Goal: Information Seeking & Learning: Learn about a topic

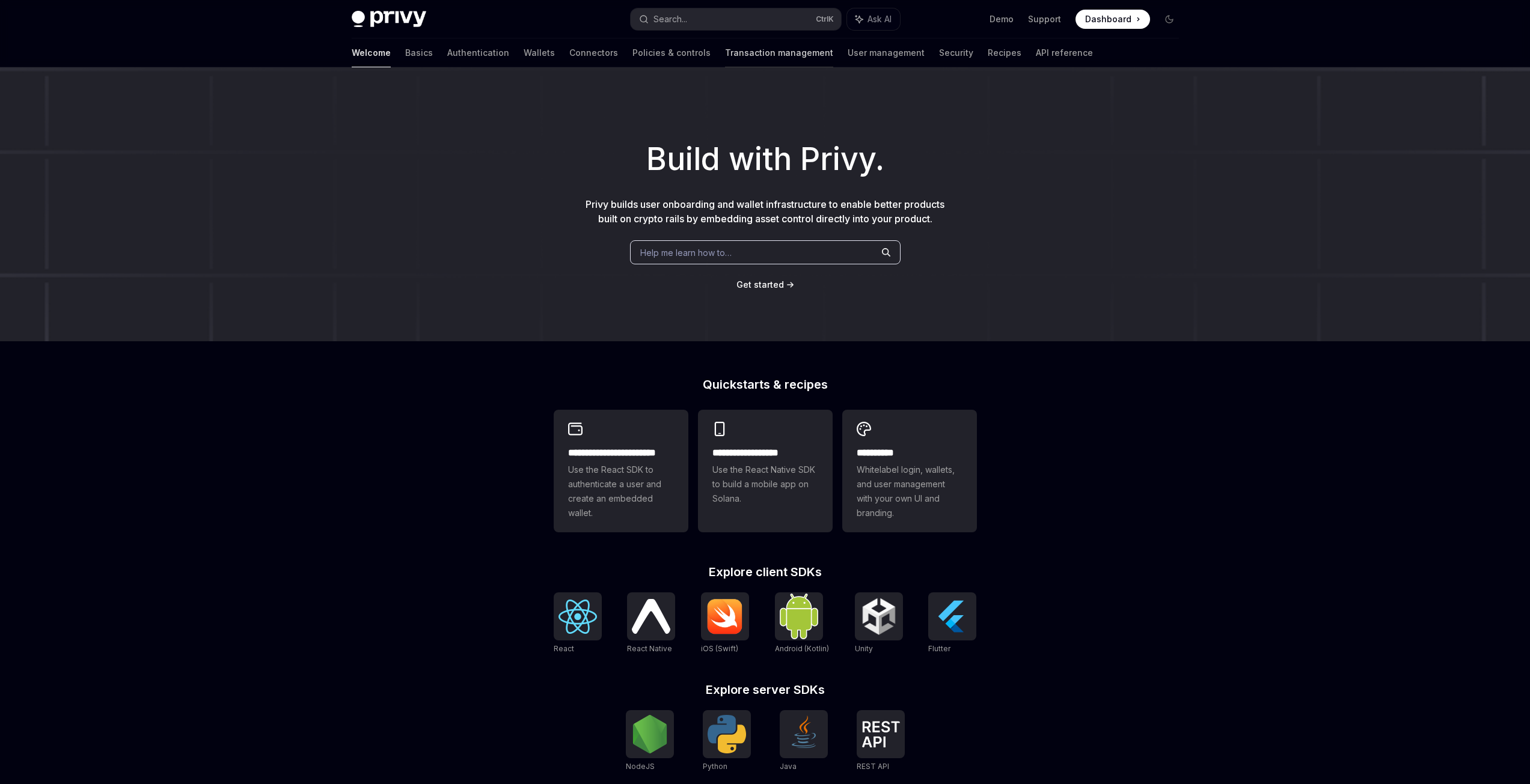
click at [725, 54] on link "Transaction management" at bounding box center [779, 52] width 108 height 29
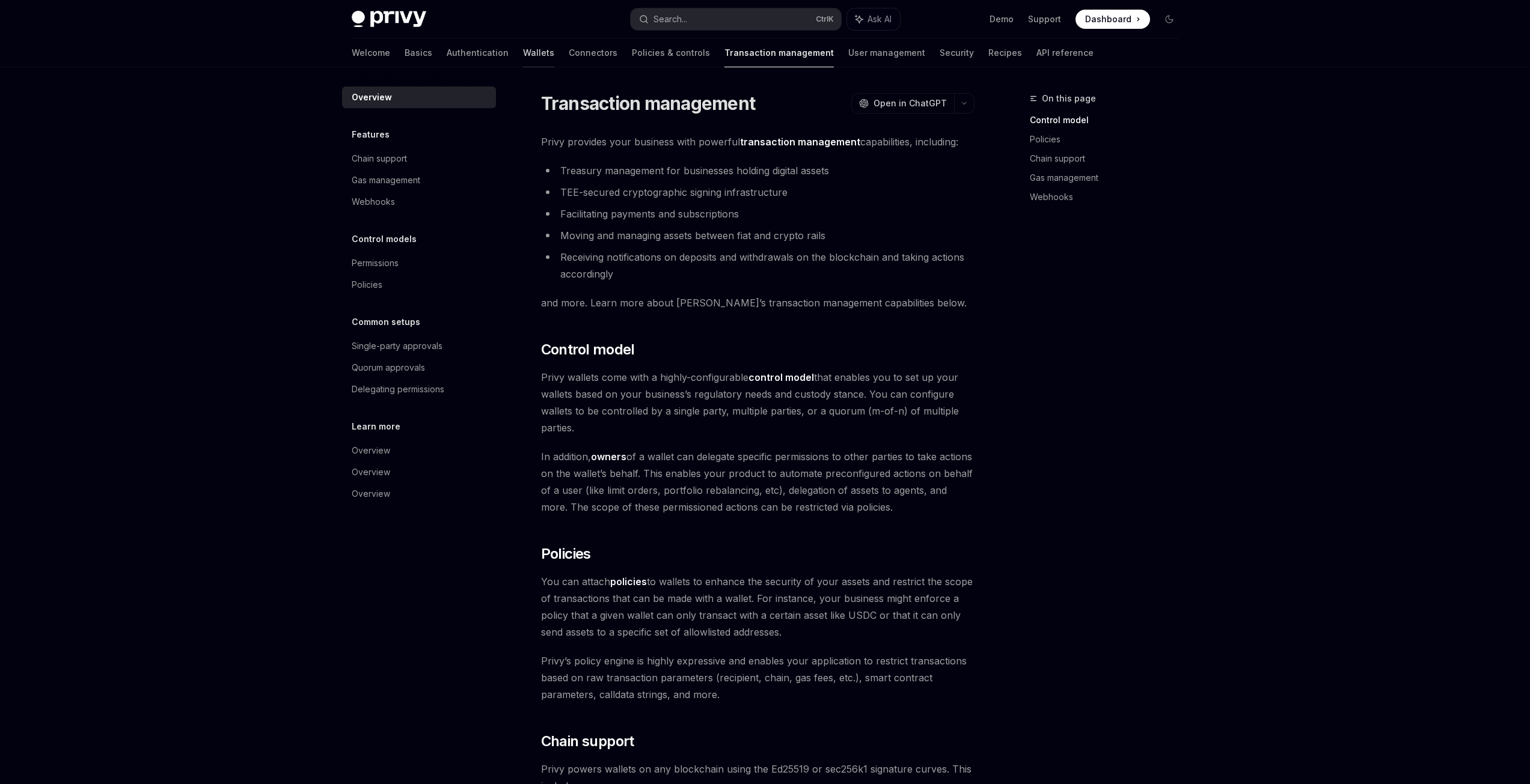
click at [523, 49] on link "Wallets" at bounding box center [538, 52] width 31 height 29
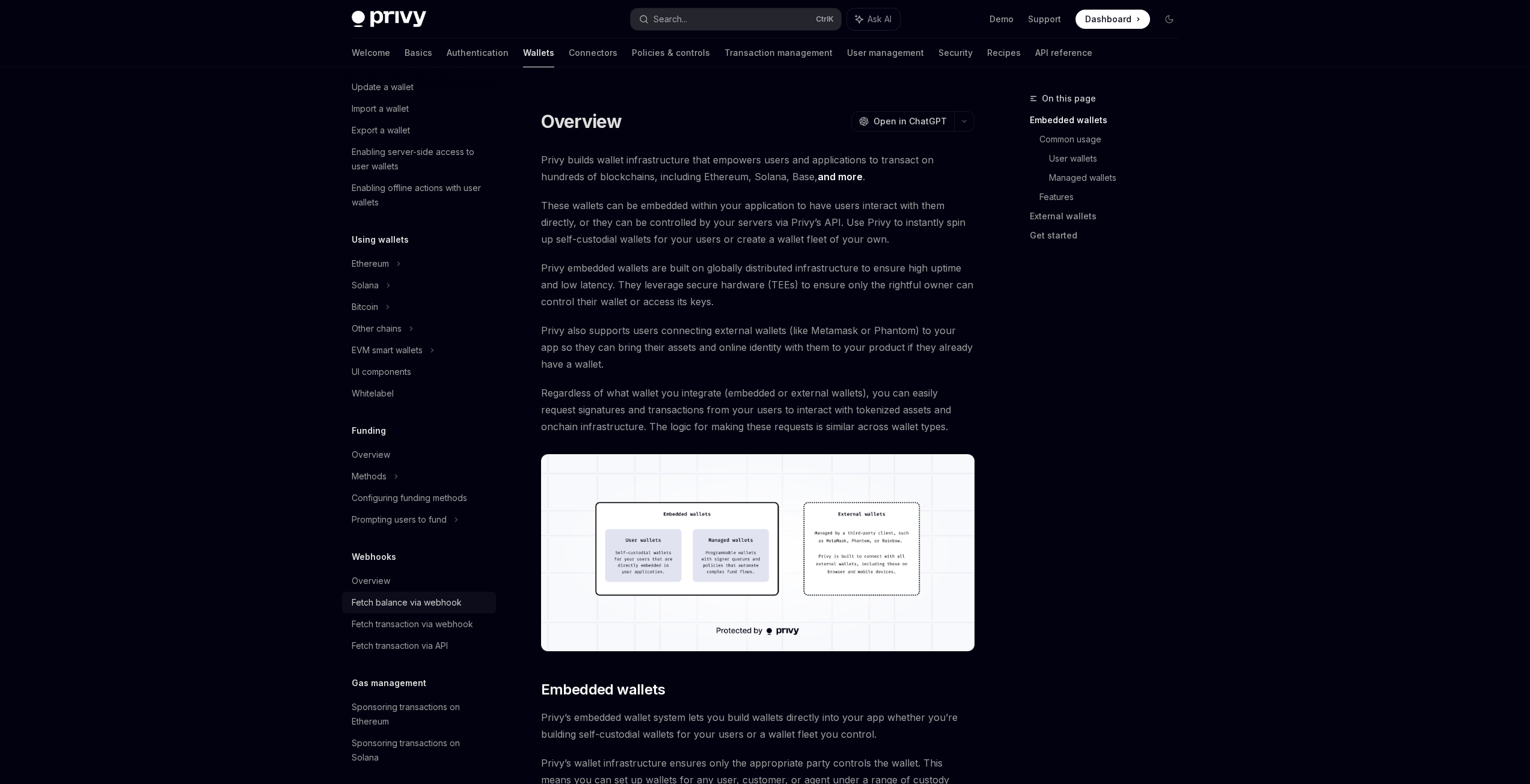
scroll to position [255, 0]
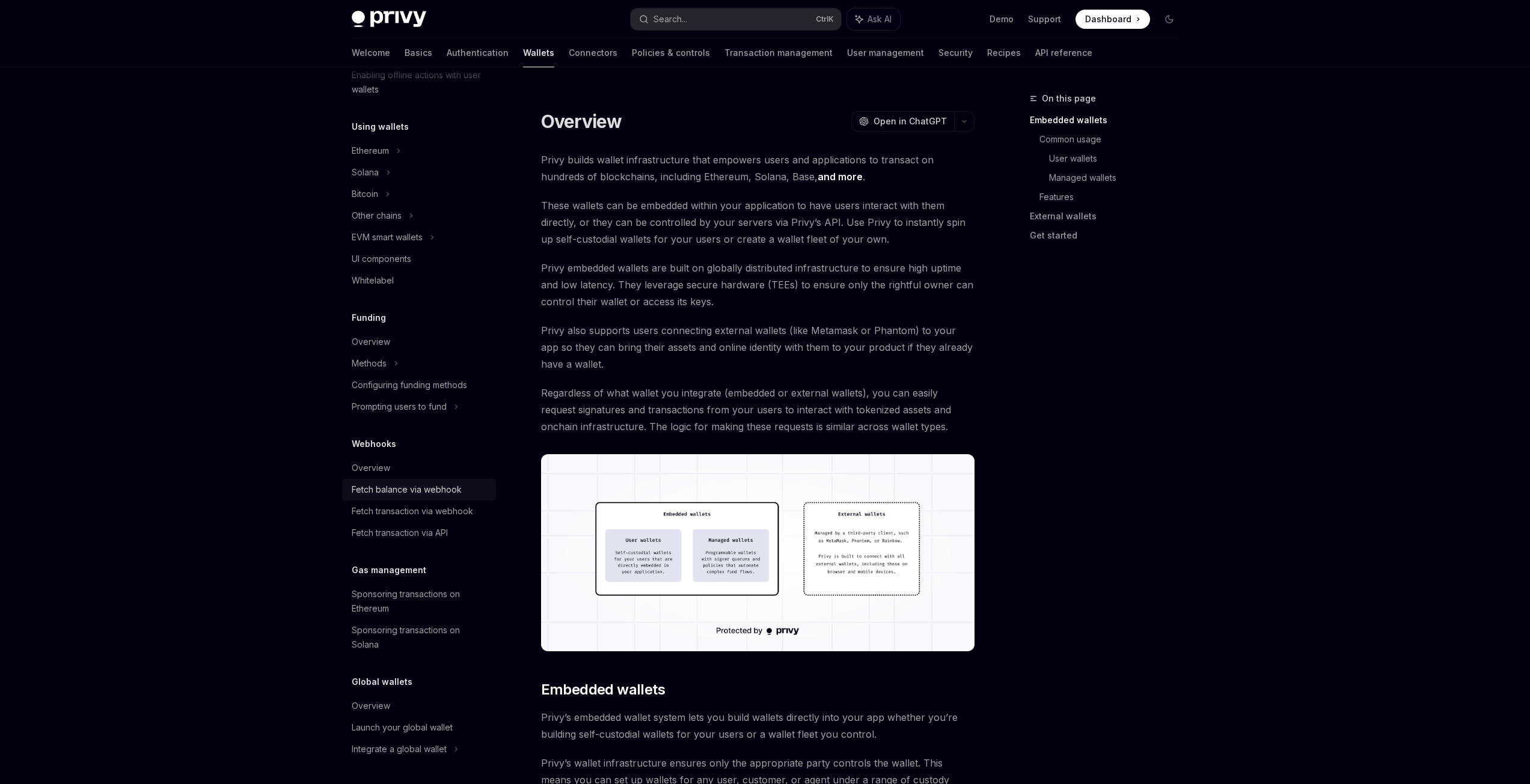
click at [452, 494] on div "Fetch balance via webhook" at bounding box center [406, 490] width 110 height 15
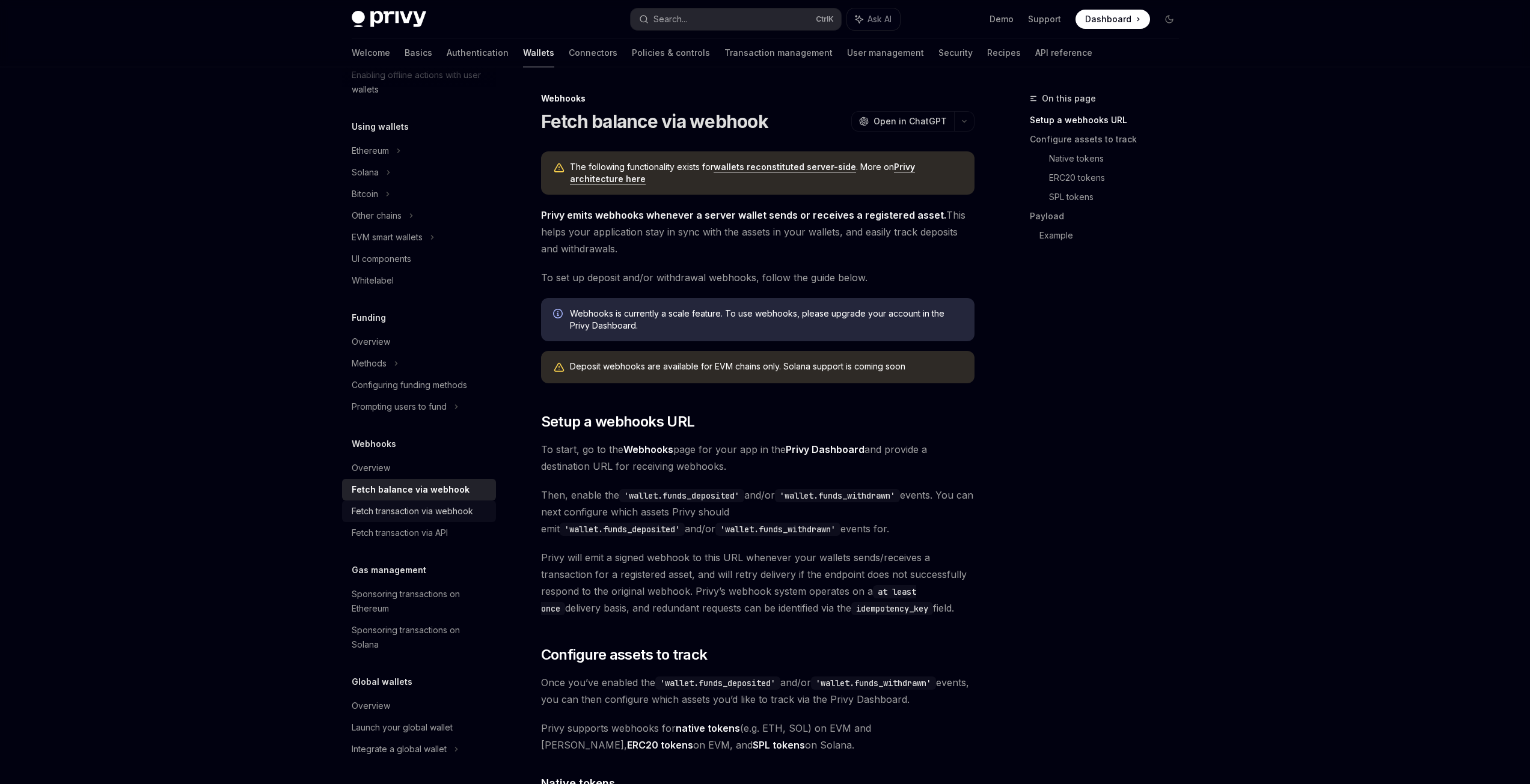
click at [448, 508] on div "Fetch transaction via webhook" at bounding box center [412, 511] width 121 height 15
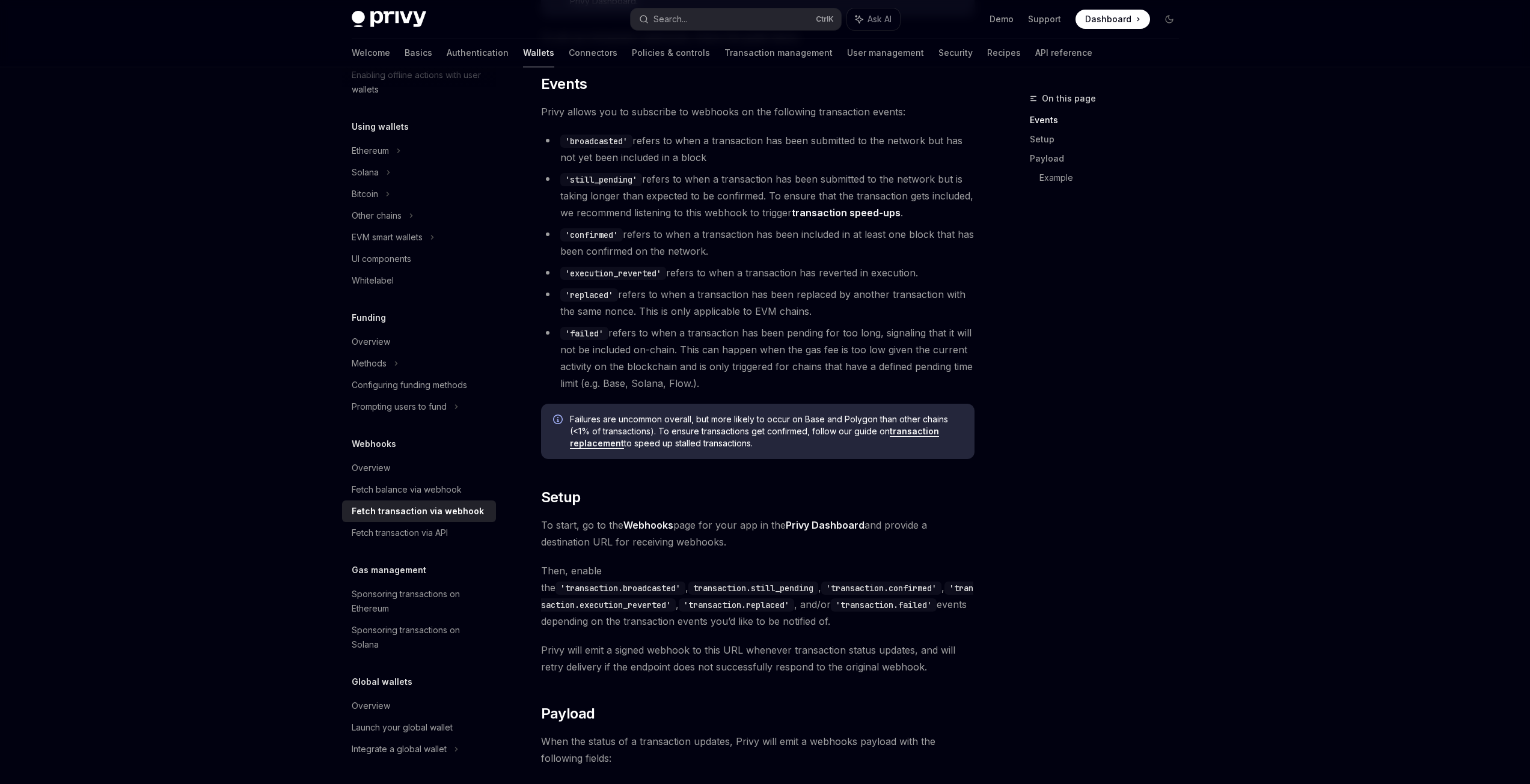
scroll to position [300, 0]
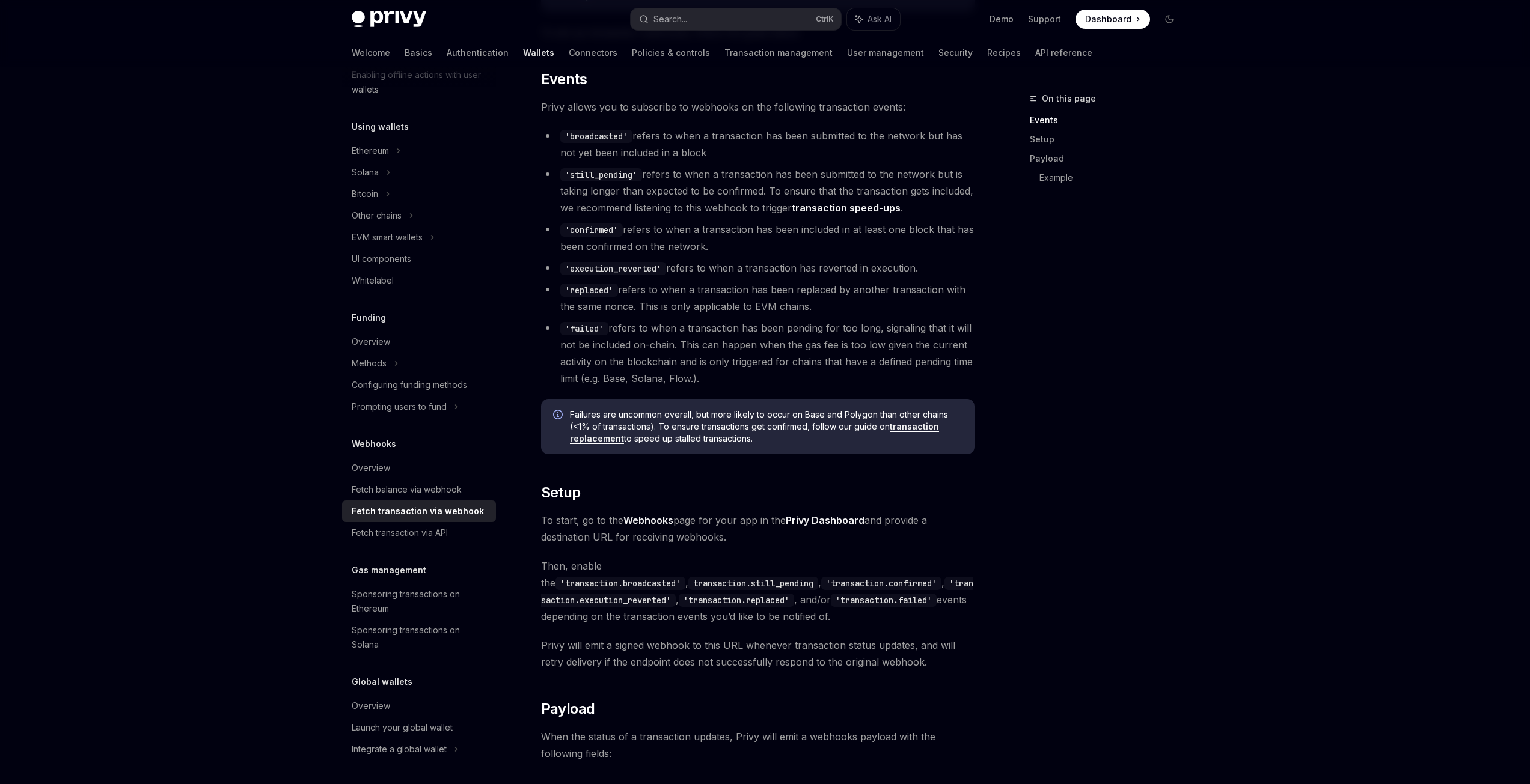
click at [685, 577] on code "'transaction.broadcasted'" at bounding box center [620, 583] width 130 height 13
click at [642, 577] on code "'transaction.broadcasted'" at bounding box center [620, 583] width 130 height 13
click at [685, 577] on code "'transaction.broadcasted'" at bounding box center [620, 583] width 130 height 13
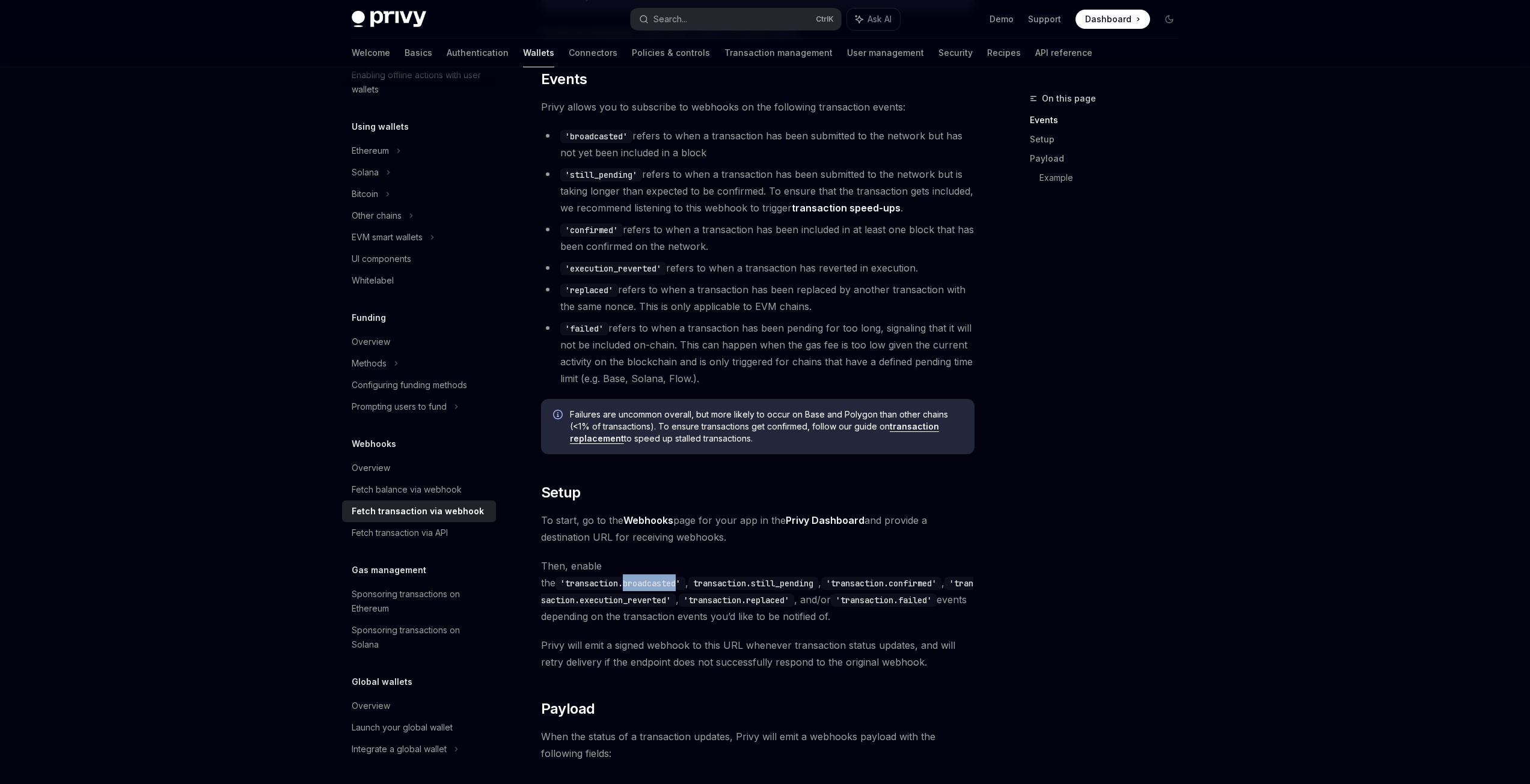
click at [685, 577] on code "'transaction.broadcasted'" at bounding box center [620, 583] width 130 height 13
click at [663, 577] on code "'transaction.broadcasted'" at bounding box center [620, 583] width 130 height 13
click at [685, 577] on code "'transaction.broadcasted'" at bounding box center [620, 583] width 130 height 13
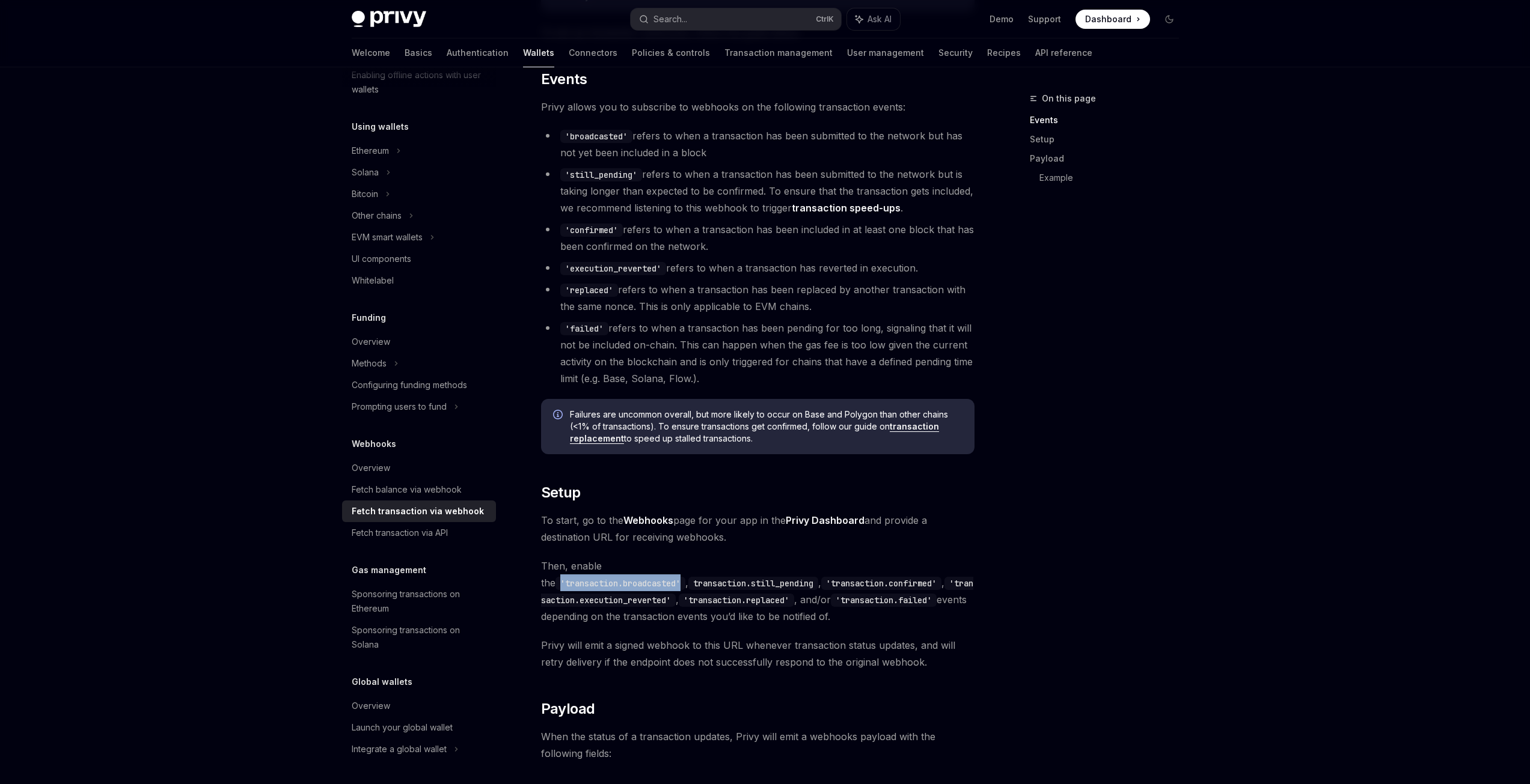
drag, startPoint x: 626, startPoint y: 567, endPoint x: 750, endPoint y: 565, distance: 124.0
click at [685, 577] on code "'transaction.broadcasted'" at bounding box center [620, 583] width 130 height 13
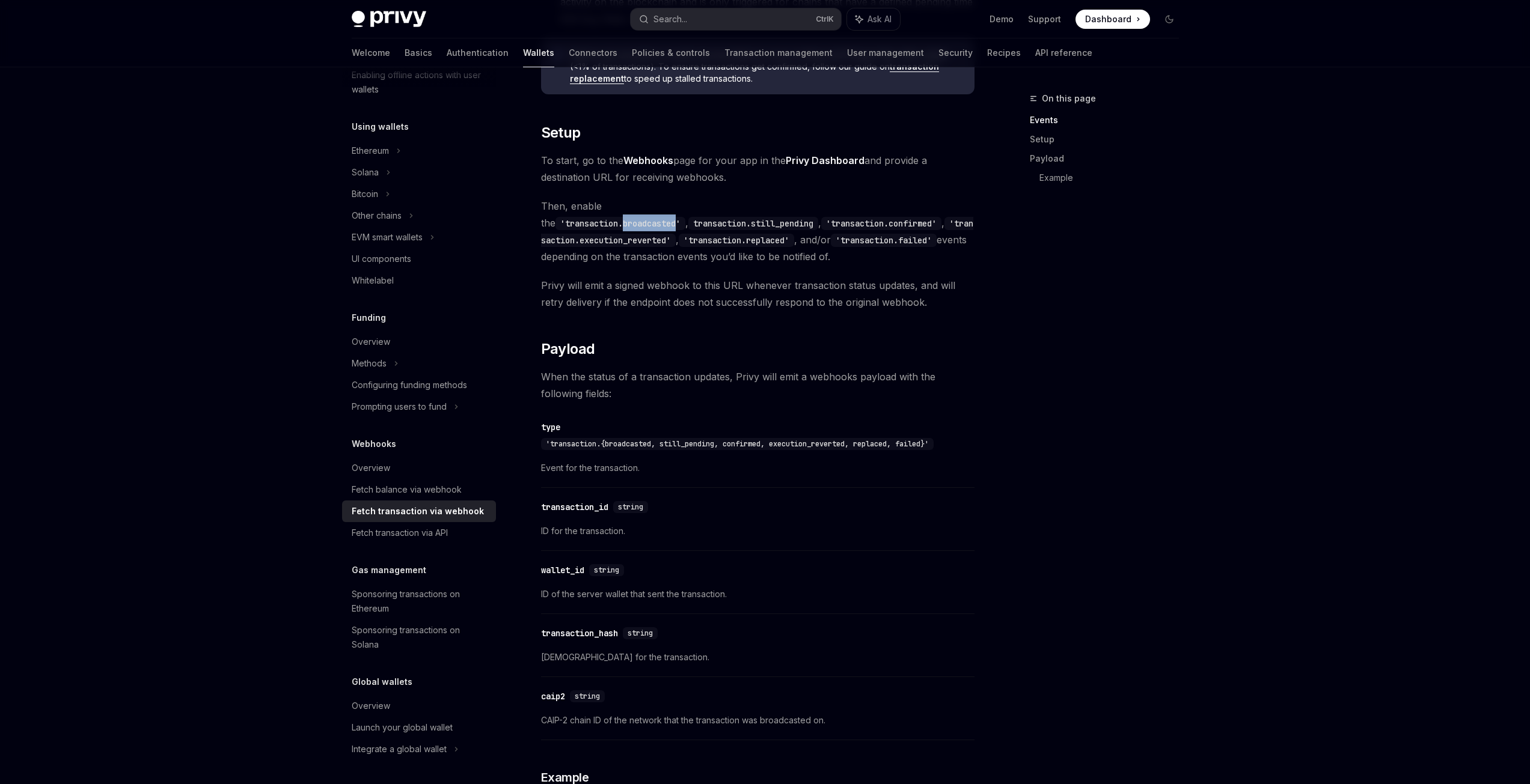
scroll to position [661, 0]
click at [628, 443] on span "'transaction.{broadcasted, still_pending, confirmed, execution_reverted, replac…" at bounding box center [737, 443] width 383 height 9
click at [1037, 469] on div "On this page Events Setup Payload Example" at bounding box center [1097, 437] width 183 height 693
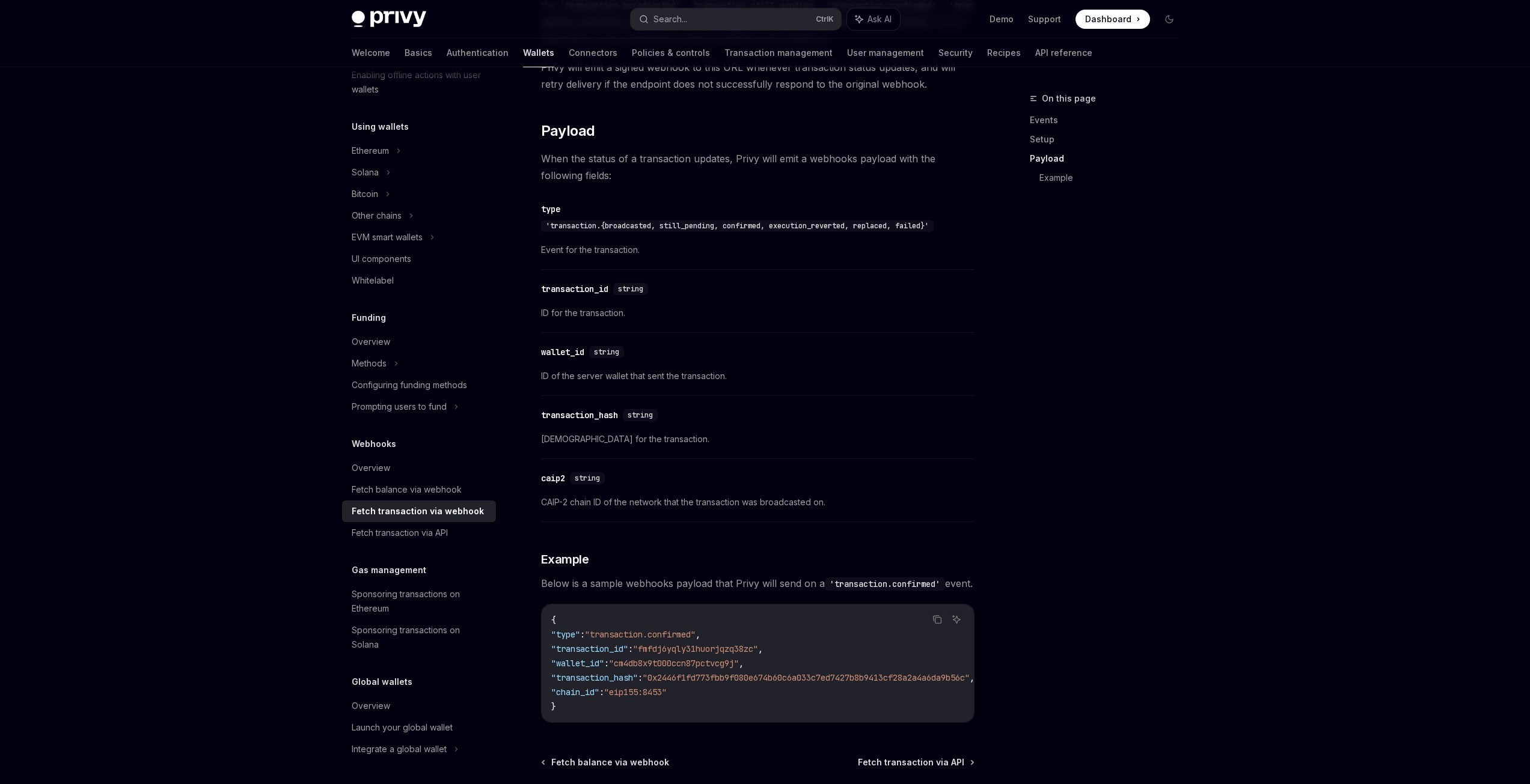
scroll to position [1017, 0]
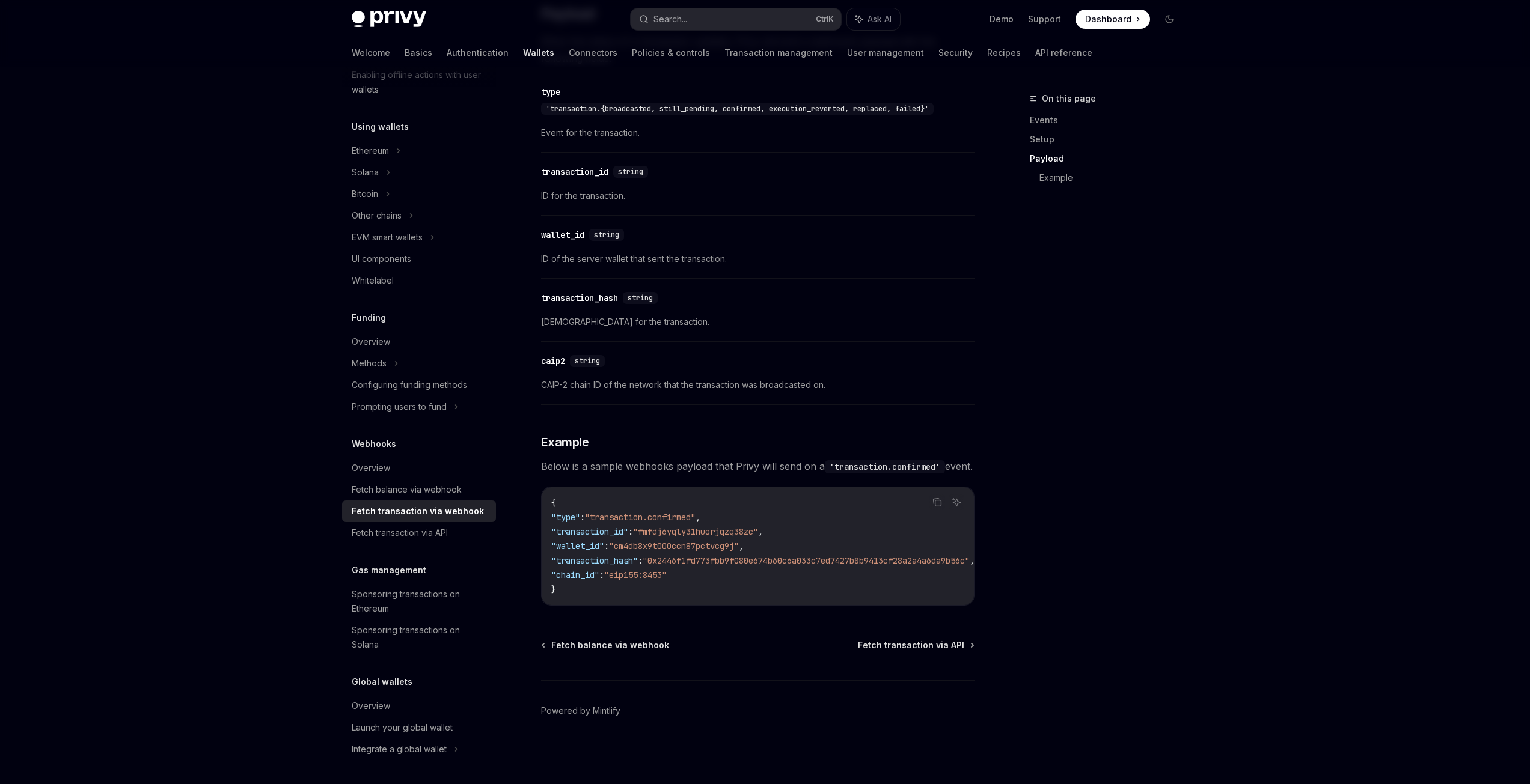
drag, startPoint x: 776, startPoint y: 600, endPoint x: 674, endPoint y: 580, distance: 103.9
click at [636, 591] on div "{ "type" : "transaction.confirmed" , "transaction_id" : "fmfdj6yqly31huorjqzq38…" at bounding box center [758, 546] width 432 height 117
click at [1126, 547] on div "On this page Events Setup Payload Example" at bounding box center [1097, 437] width 183 height 693
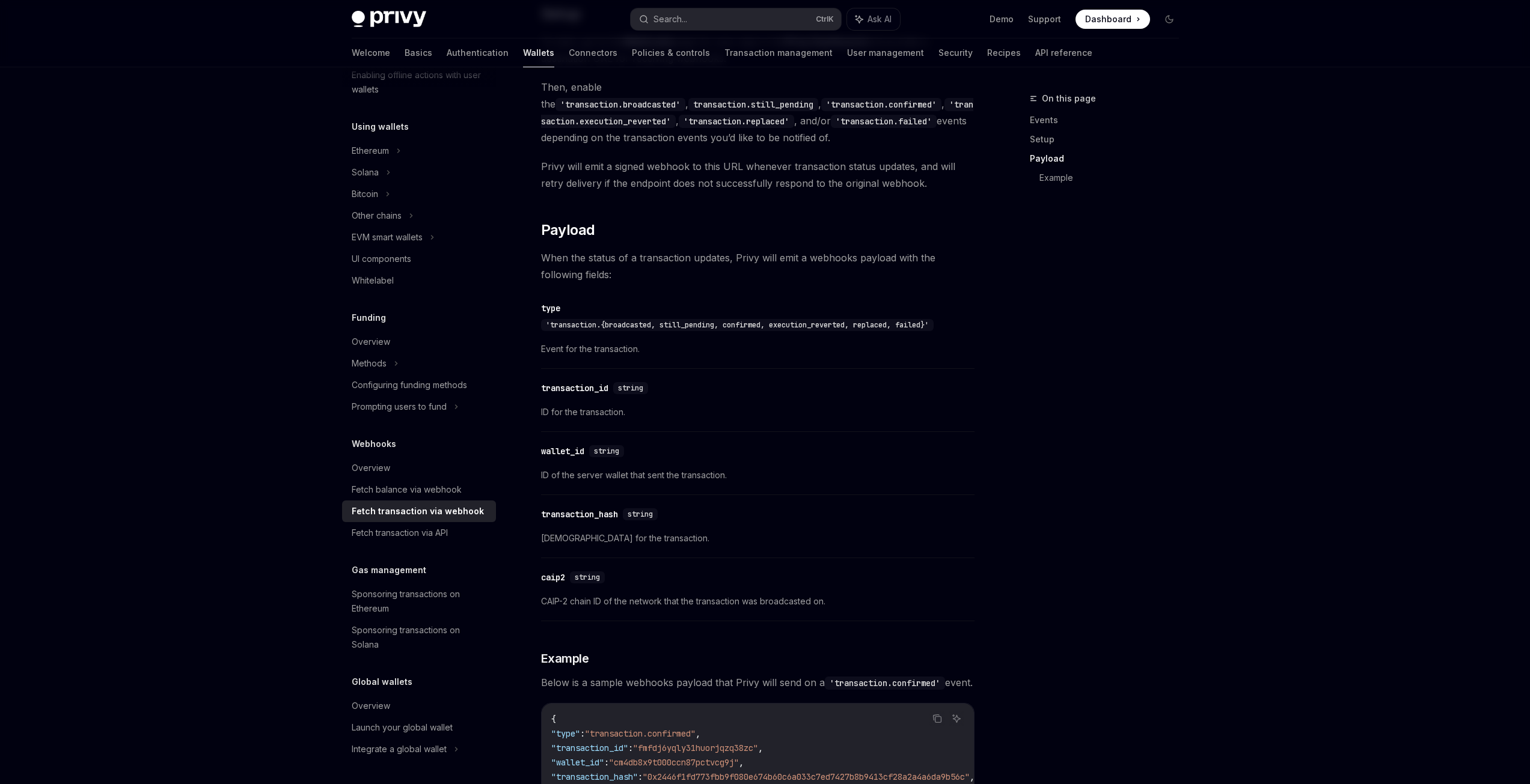
scroll to position [717, 0]
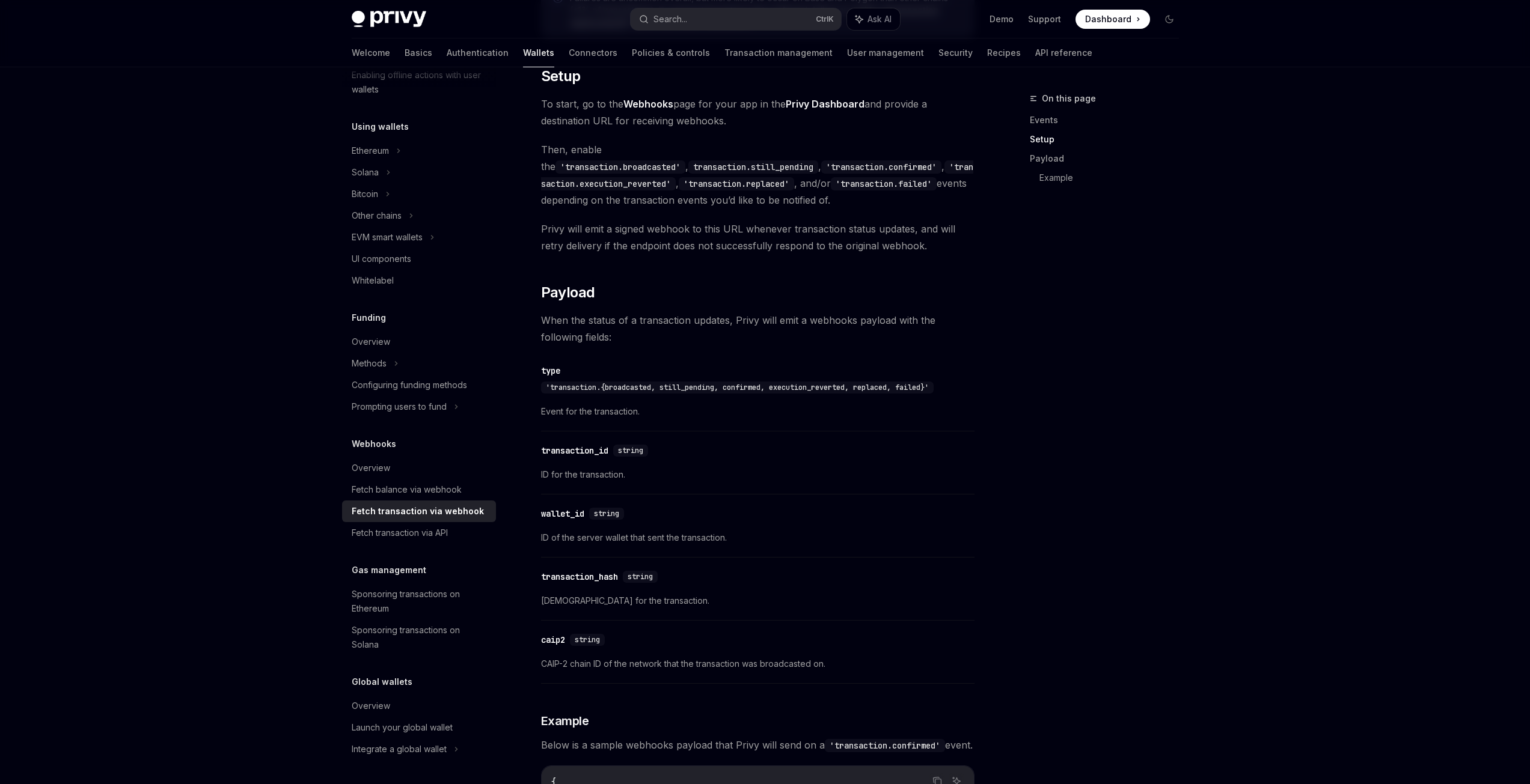
click at [1073, 540] on div "On this page Events Setup Payload Example" at bounding box center [1097, 437] width 183 height 693
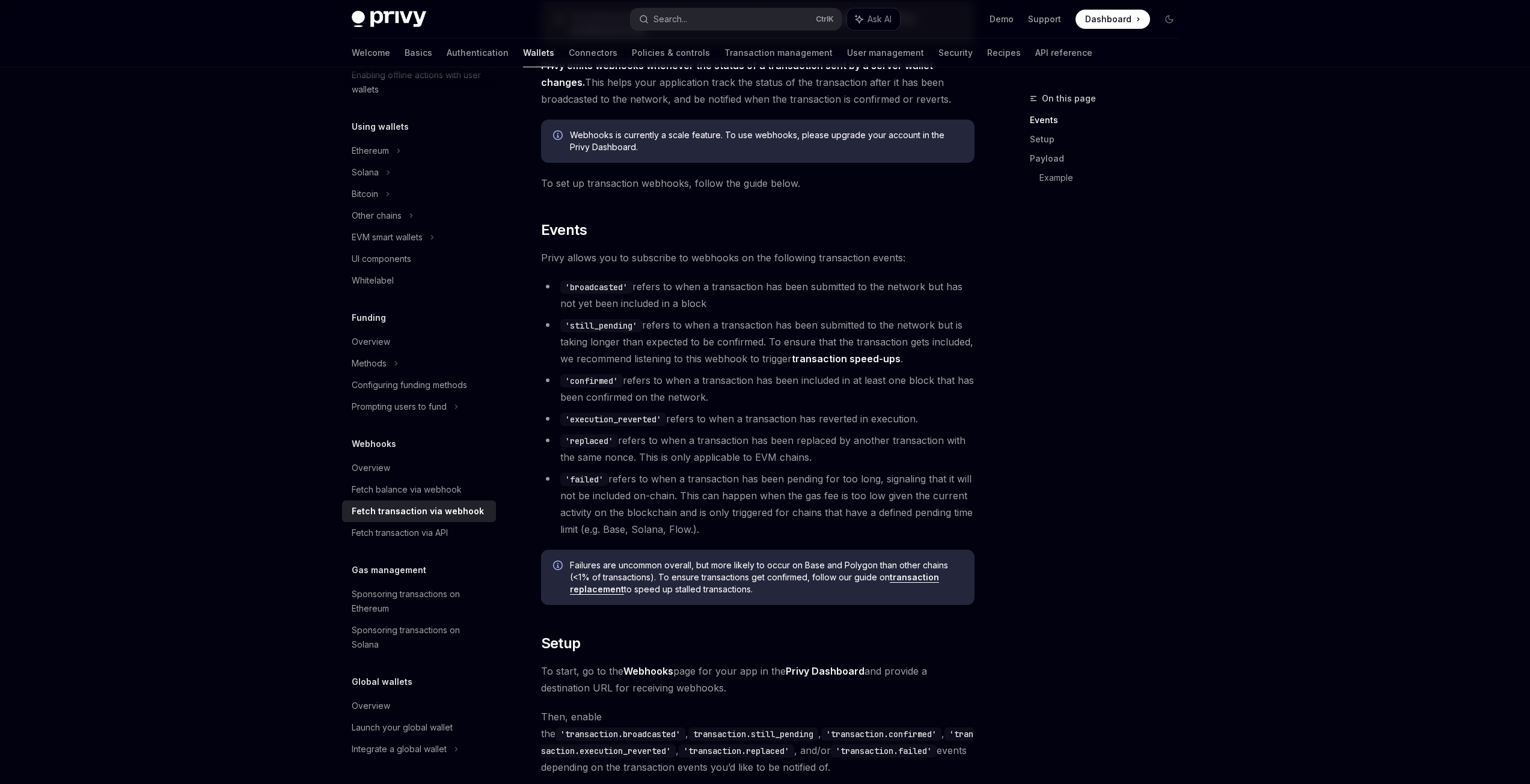
scroll to position [0, 0]
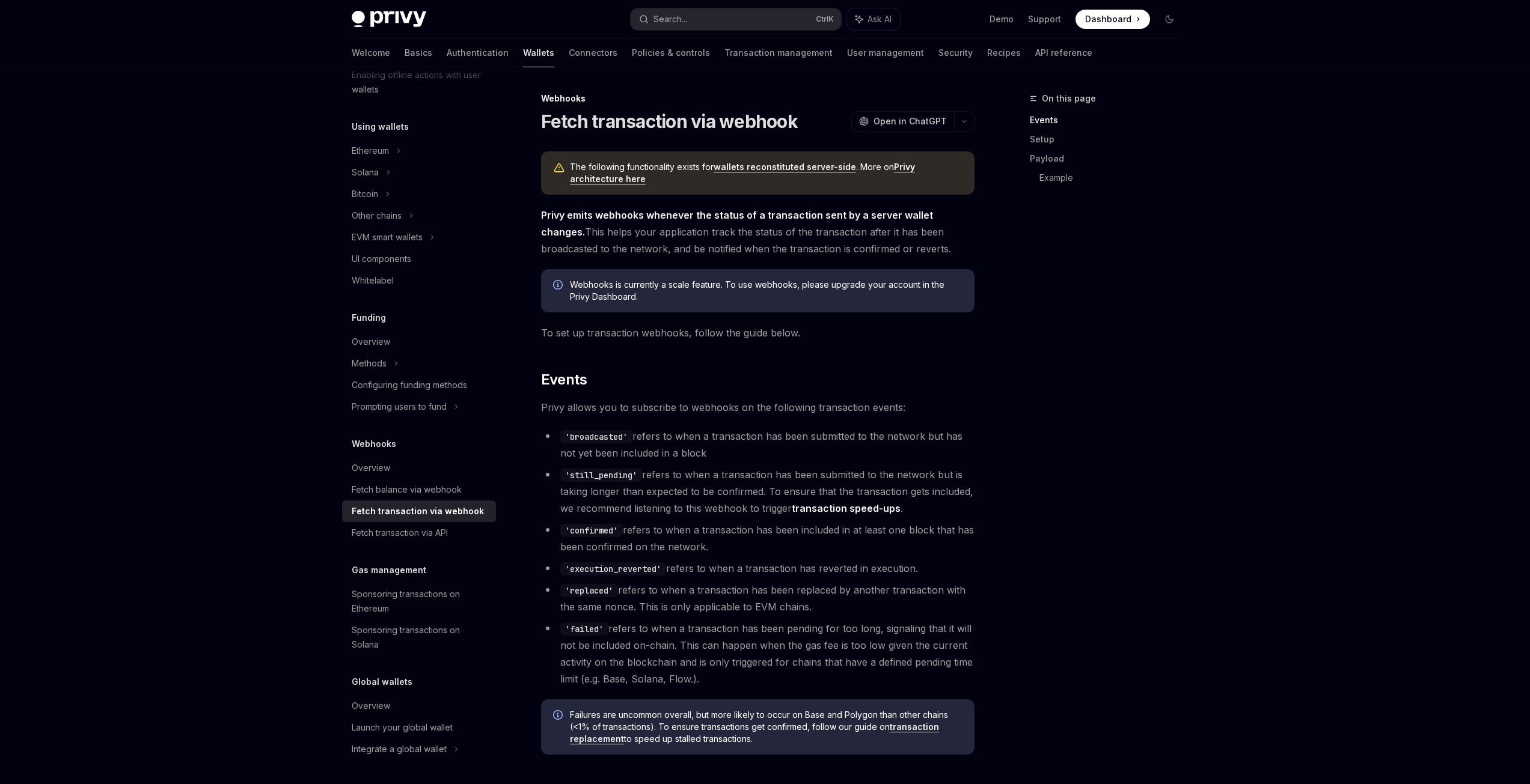
click at [1022, 457] on div "On this page Events Setup Payload Example" at bounding box center [1097, 437] width 183 height 693
drag, startPoint x: 561, startPoint y: 207, endPoint x: 761, endPoint y: 233, distance: 201.7
click at [718, 232] on span "Privy emits webhooks whenever the status of a transaction sent by a server wall…" at bounding box center [757, 232] width 433 height 51
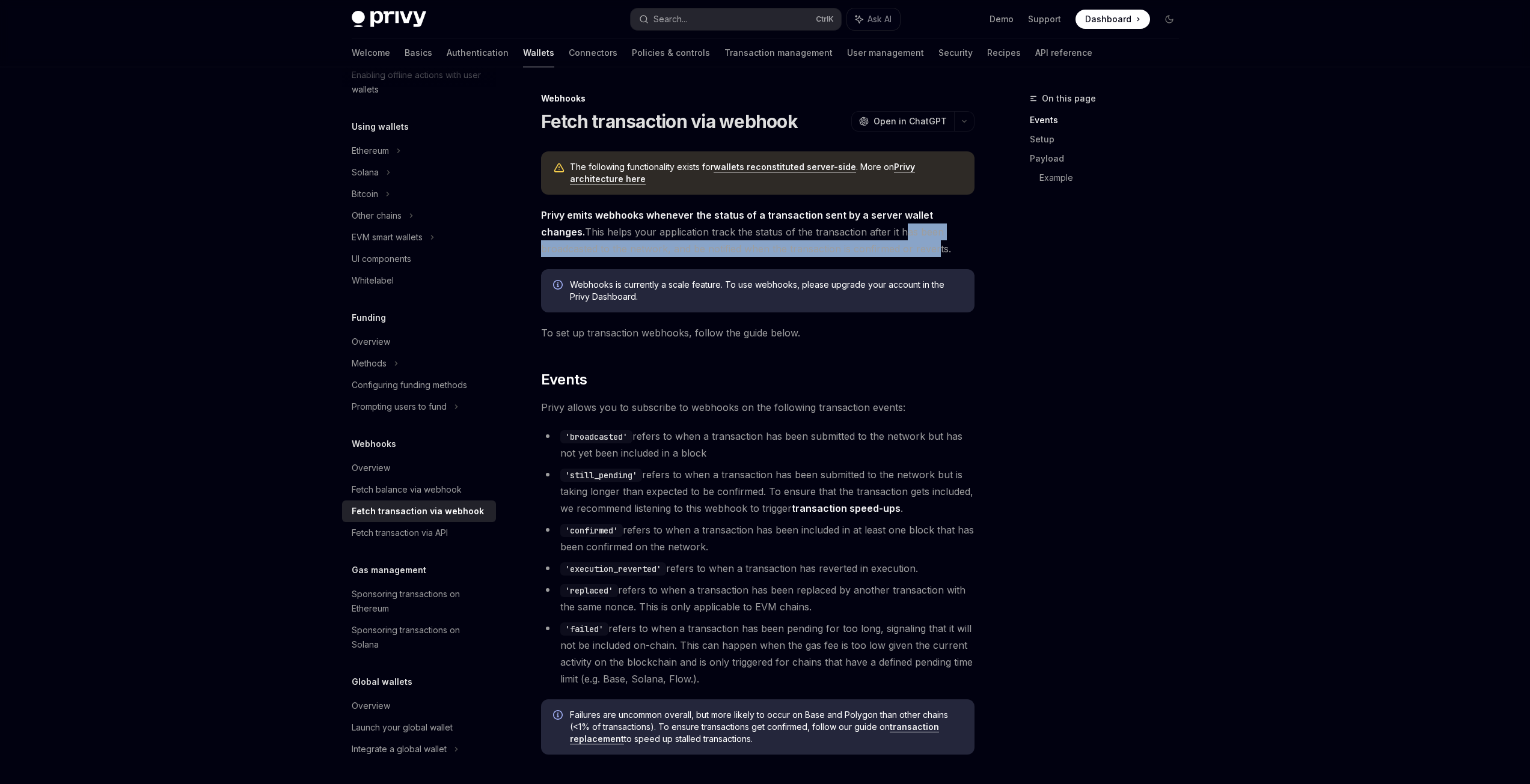
click at [863, 241] on span "Privy emits webhooks whenever the status of a transaction sent by a server wall…" at bounding box center [757, 232] width 433 height 51
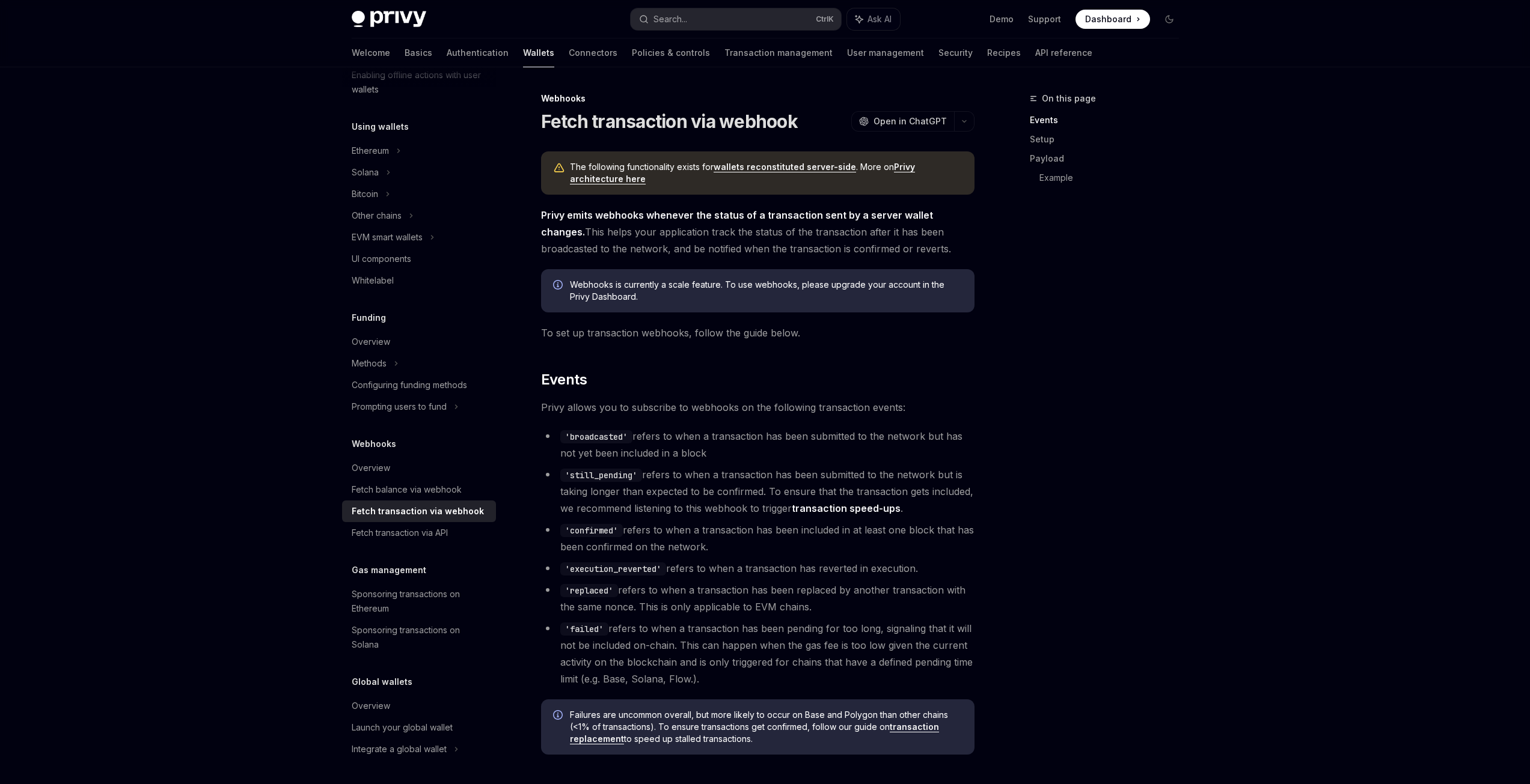
click at [1114, 330] on div "On this page Events Setup Payload Example" at bounding box center [1097, 437] width 183 height 693
click at [1109, 354] on div "On this page Events Setup Payload Example" at bounding box center [1097, 437] width 183 height 693
drag, startPoint x: 1075, startPoint y: 271, endPoint x: 1061, endPoint y: 259, distance: 18.4
click at [1075, 271] on div "On this page Events Setup Payload Example" at bounding box center [1097, 437] width 183 height 693
click at [1035, 59] on link "API reference" at bounding box center [1063, 52] width 57 height 29
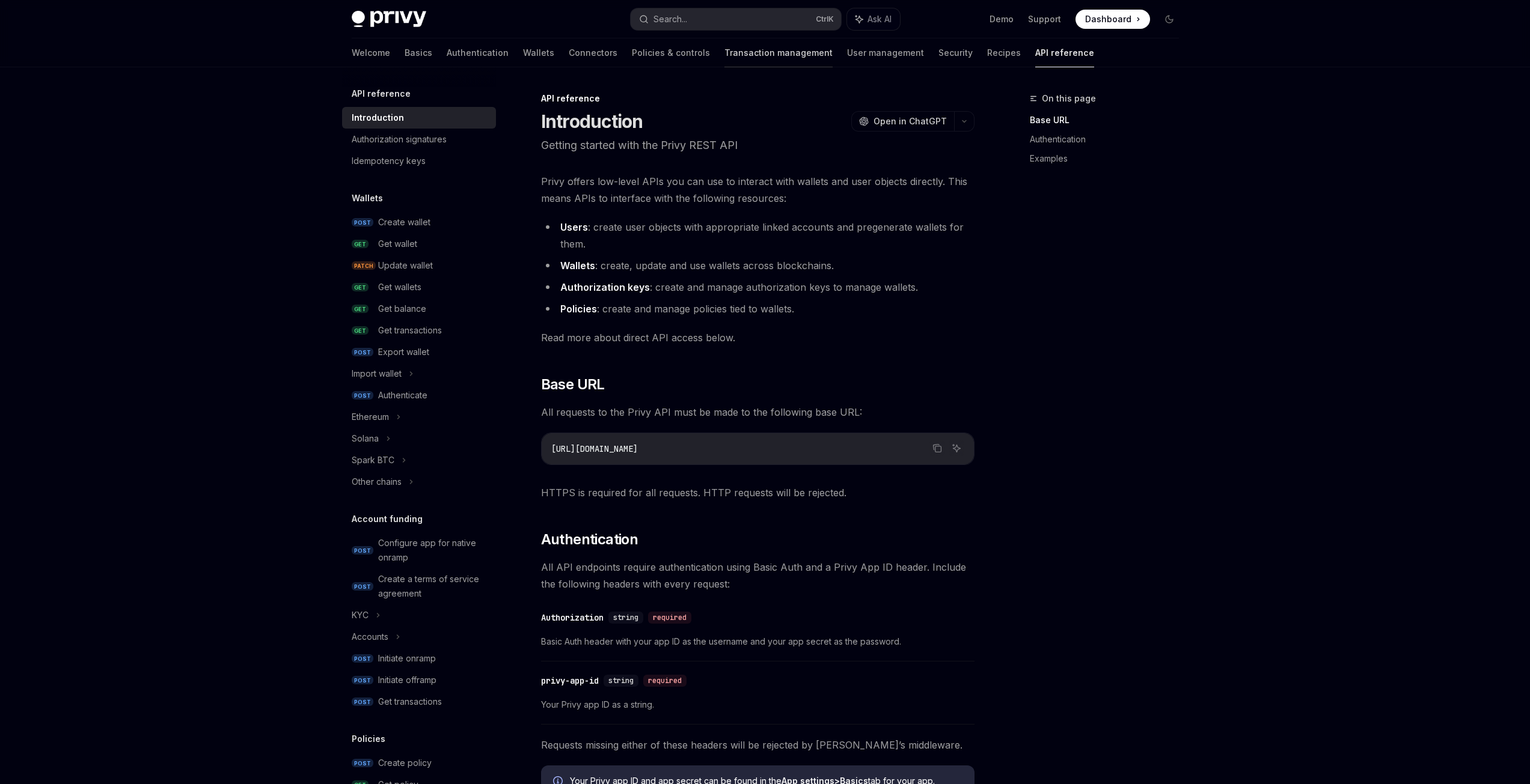
click at [724, 56] on link "Transaction management" at bounding box center [778, 52] width 108 height 29
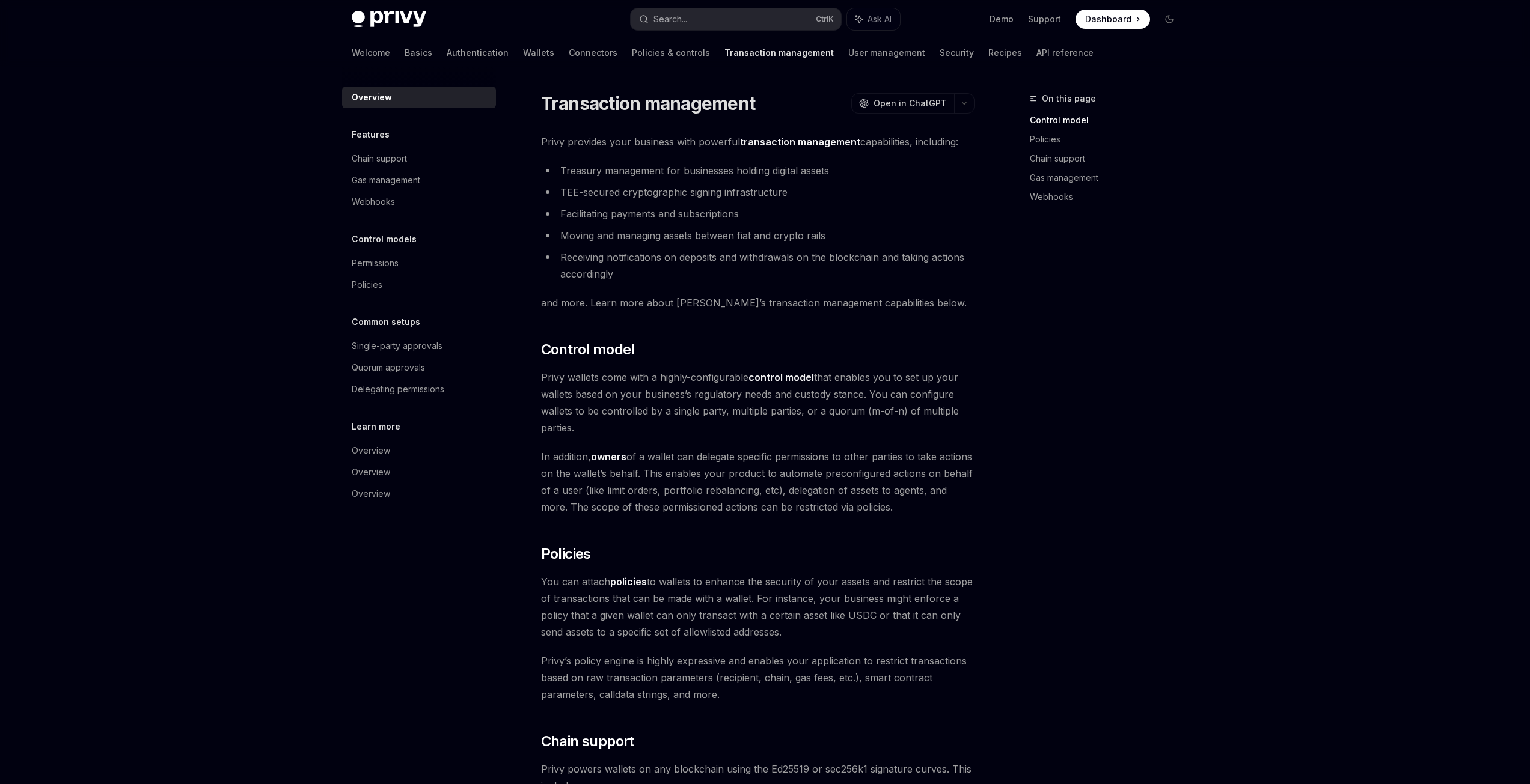
click at [848, 54] on link "User management" at bounding box center [886, 52] width 77 height 29
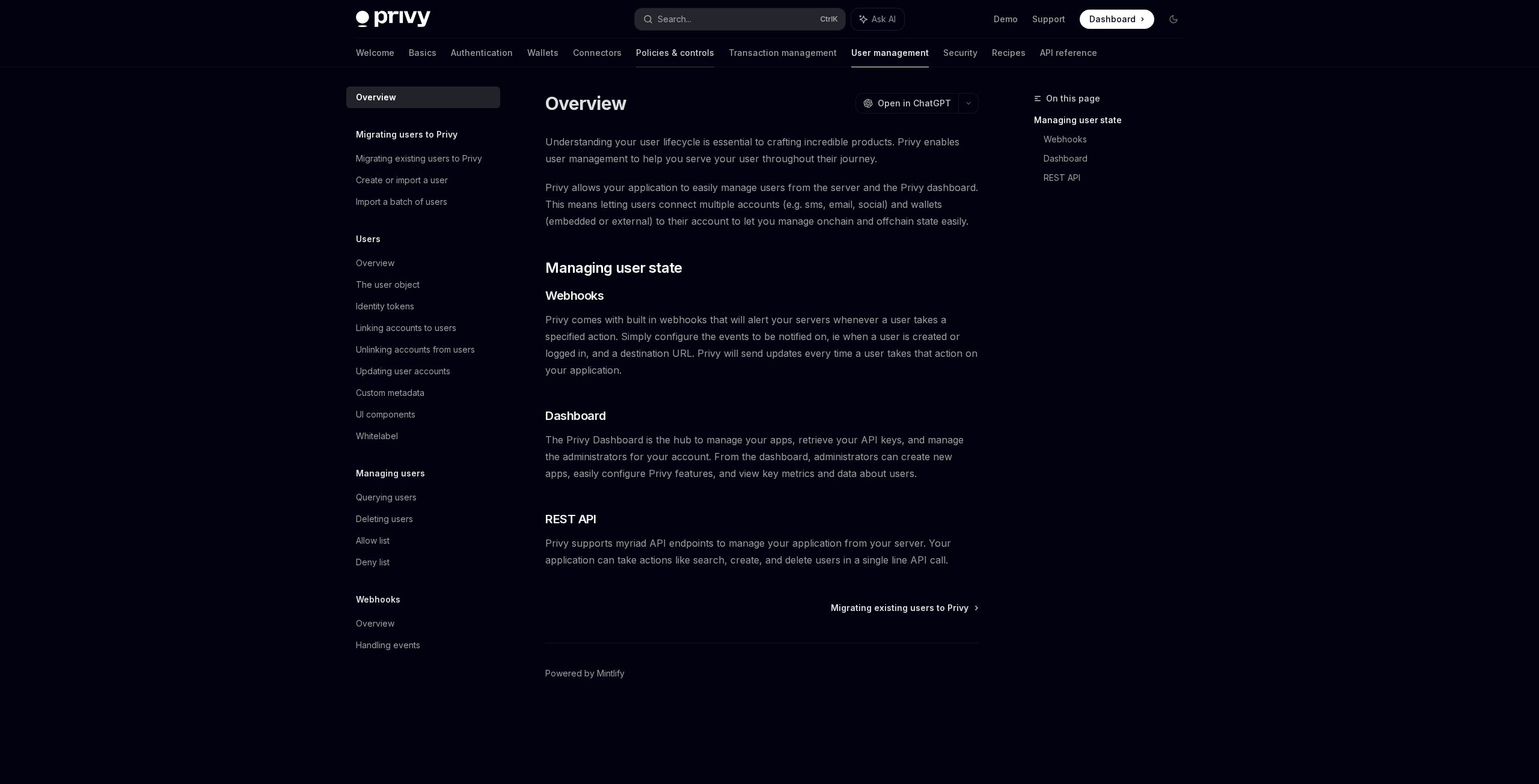
click at [636, 62] on link "Policies & controls" at bounding box center [675, 52] width 78 height 29
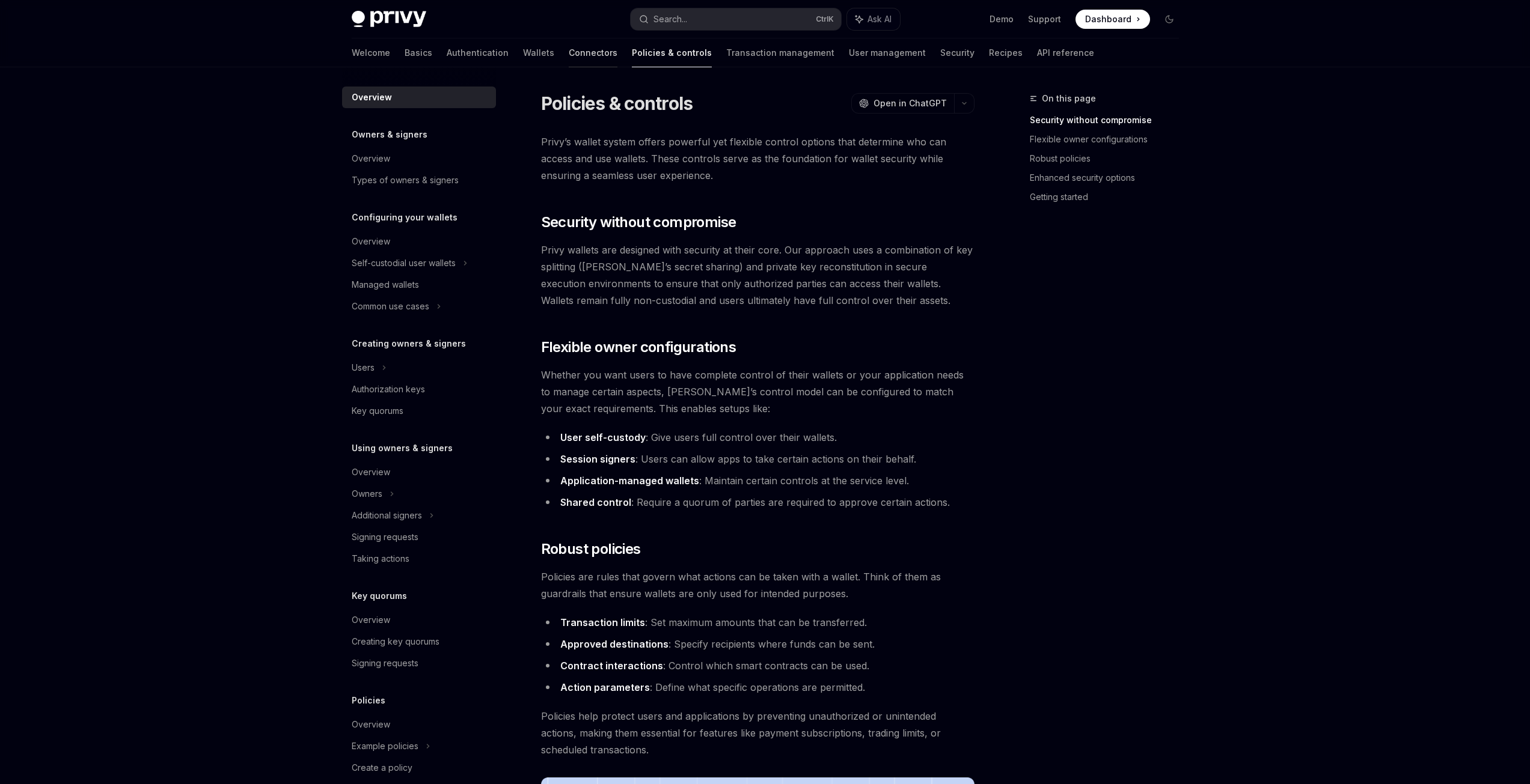
click at [569, 60] on link "Connectors" at bounding box center [593, 52] width 49 height 29
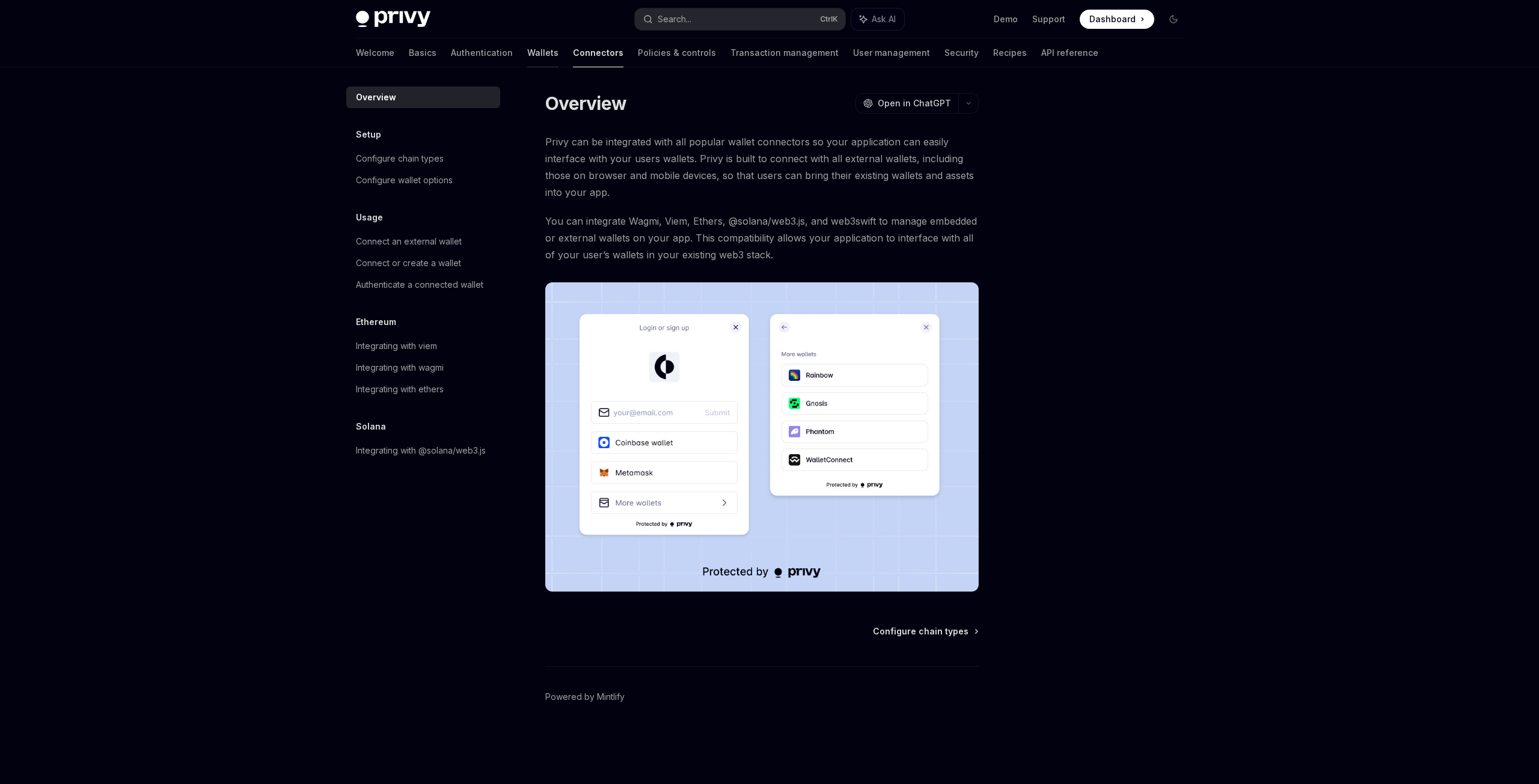
click at [528, 58] on link "Wallets" at bounding box center [543, 52] width 31 height 29
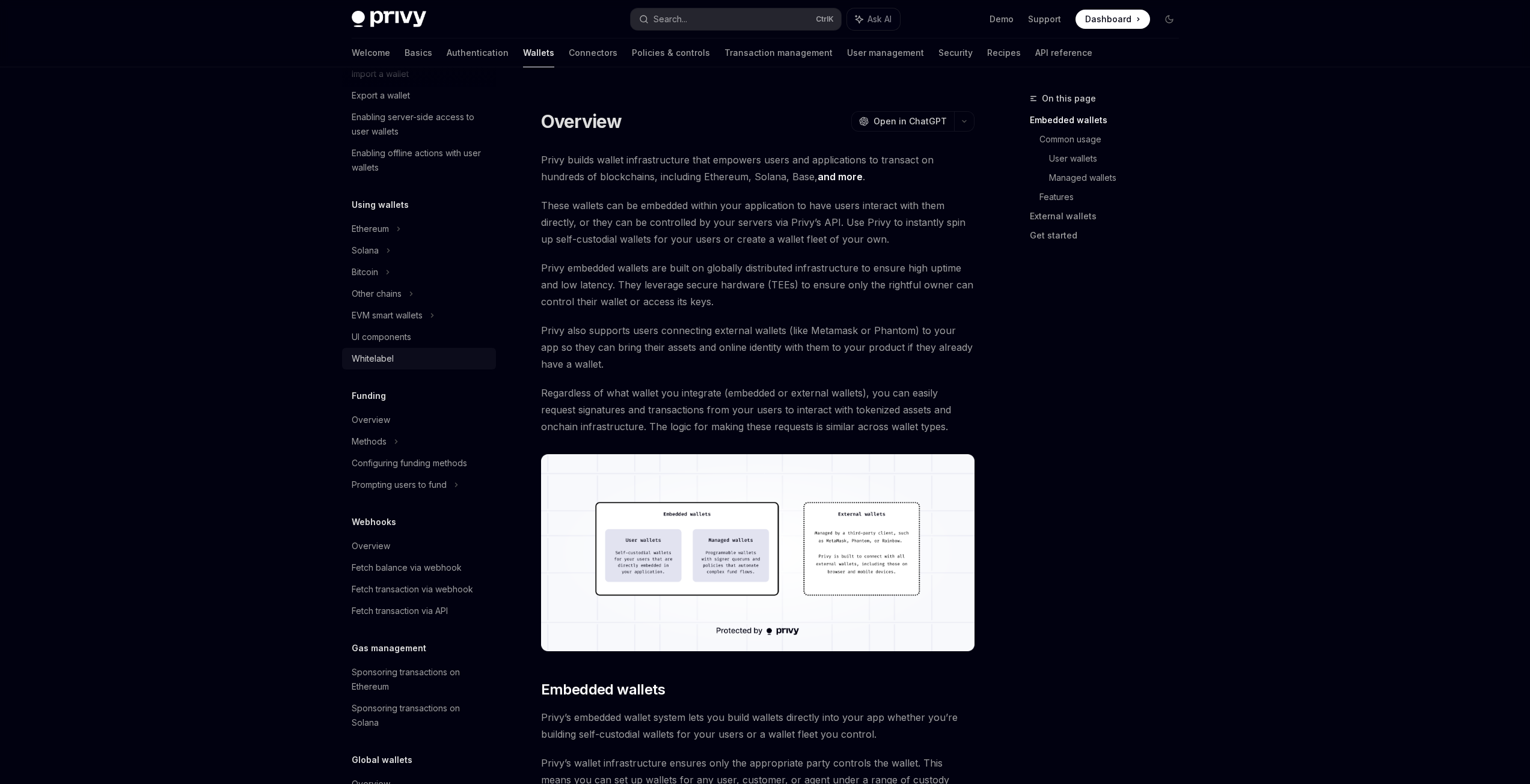
scroll to position [255, 0]
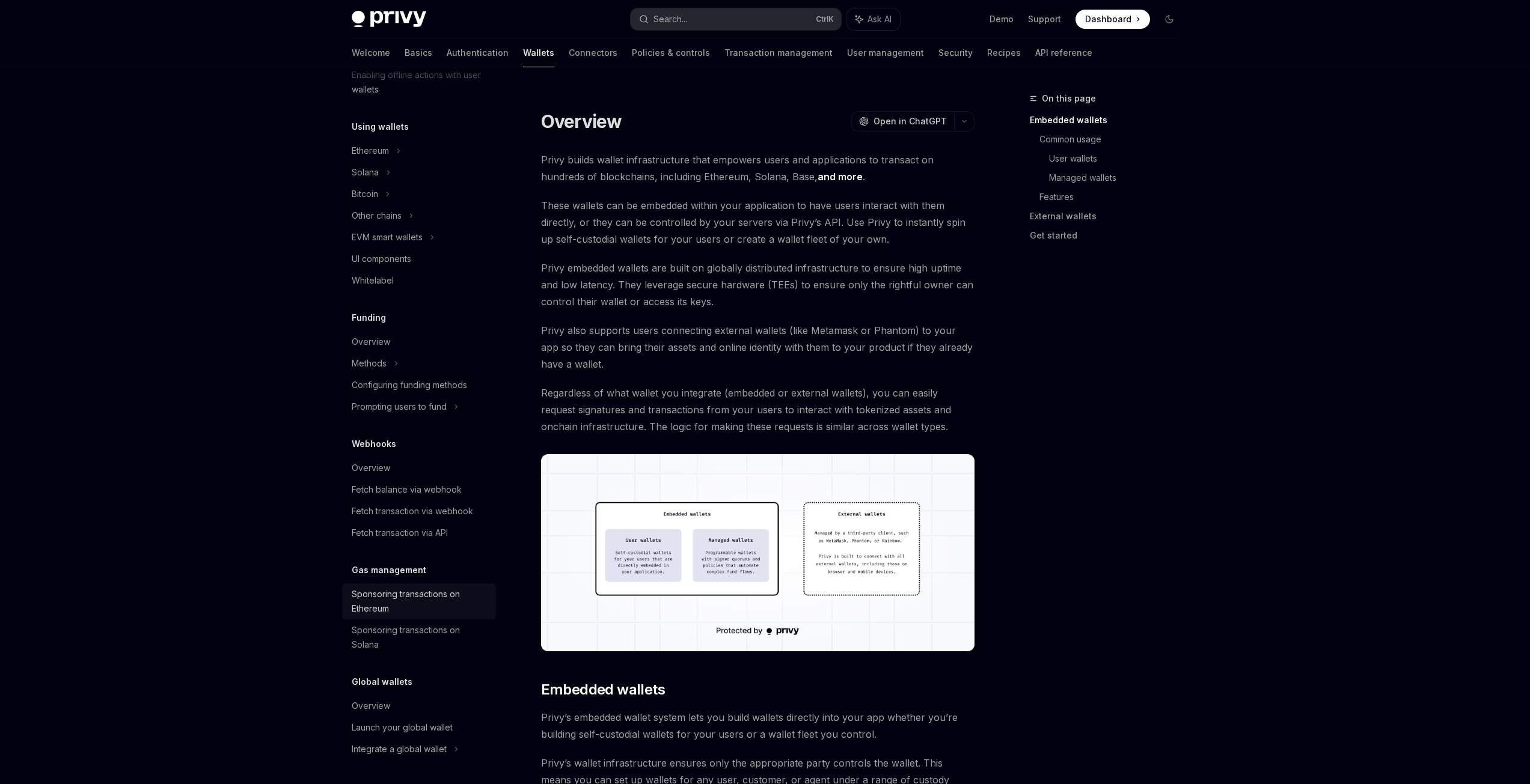
click at [440, 593] on div "Sponsoring transactions on Ethereum" at bounding box center [420, 601] width 137 height 29
type textarea "*"
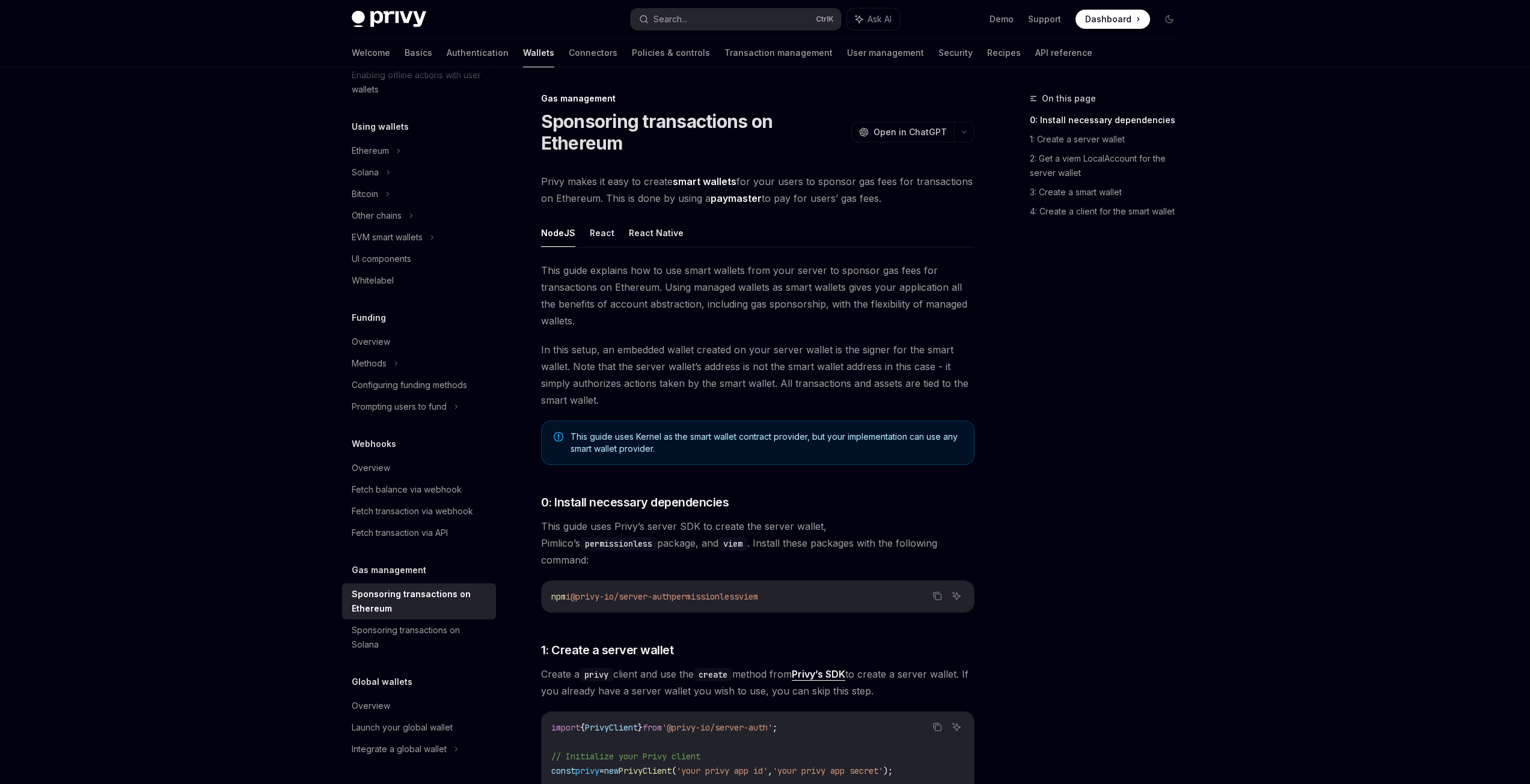
click at [1115, 506] on div "On this page 0: Install necessary dependencies 1: Create a server wallet 2: Get…" at bounding box center [1097, 437] width 183 height 693
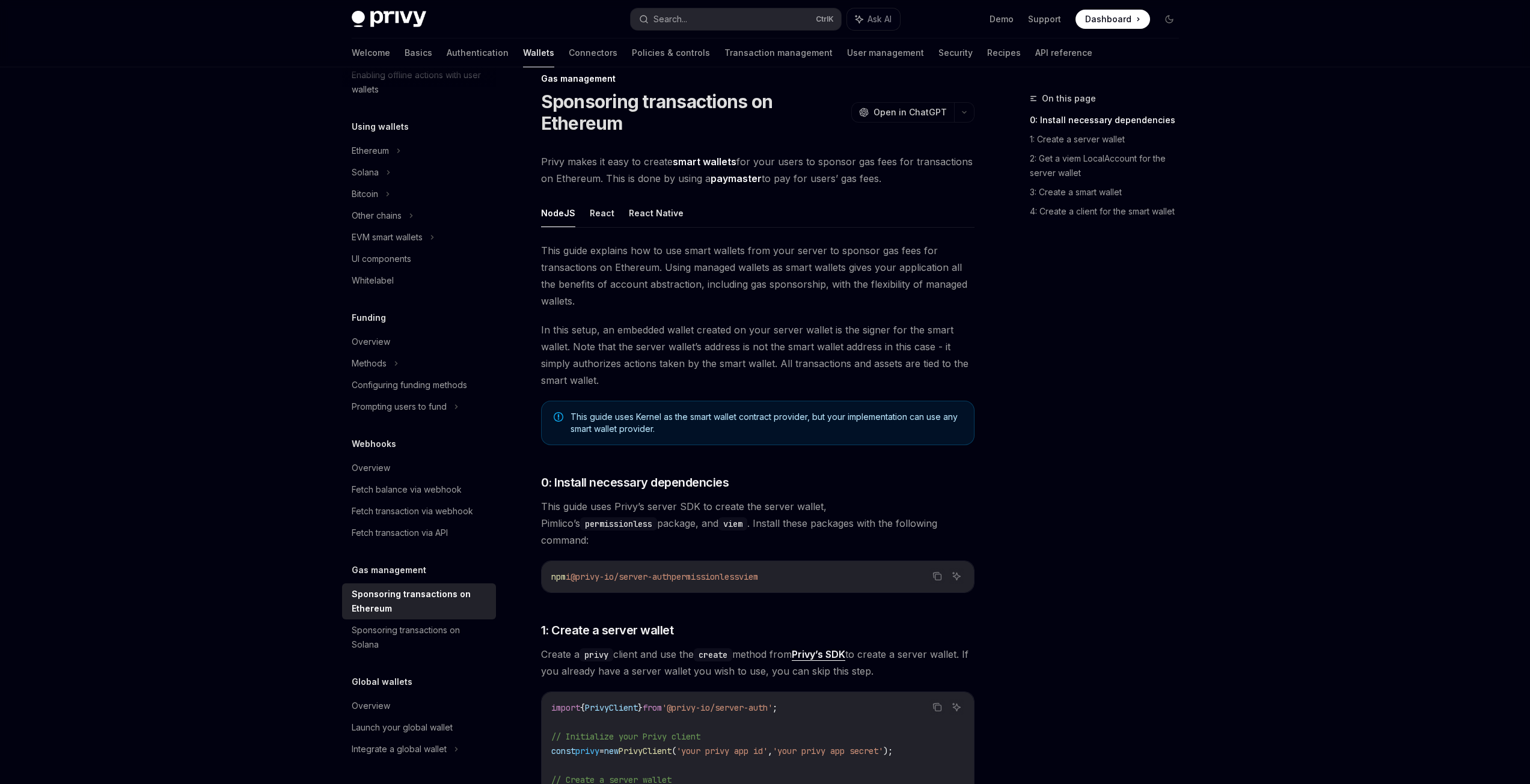
click at [731, 180] on link "paymaster" at bounding box center [736, 179] width 51 height 12
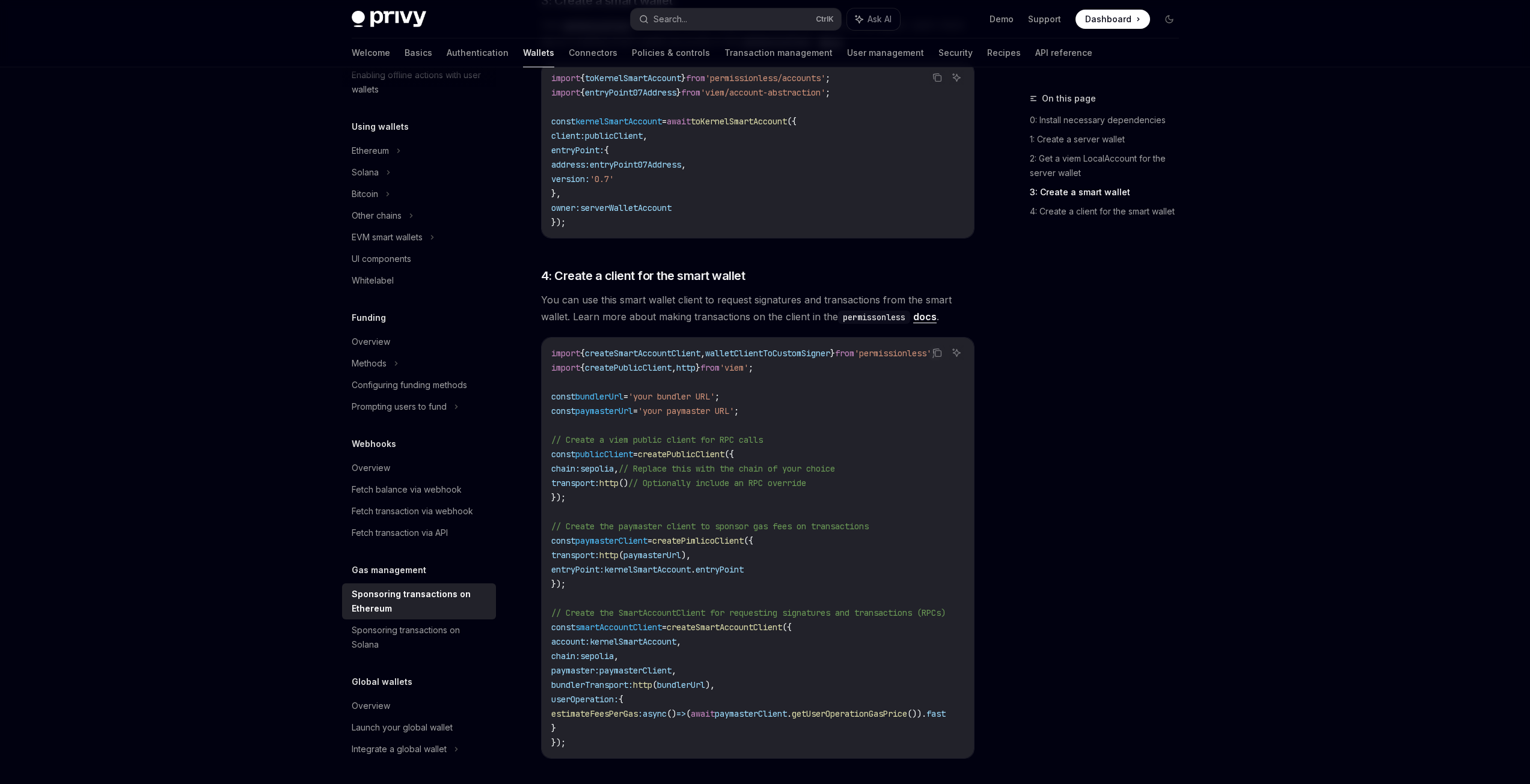
scroll to position [1318, 0]
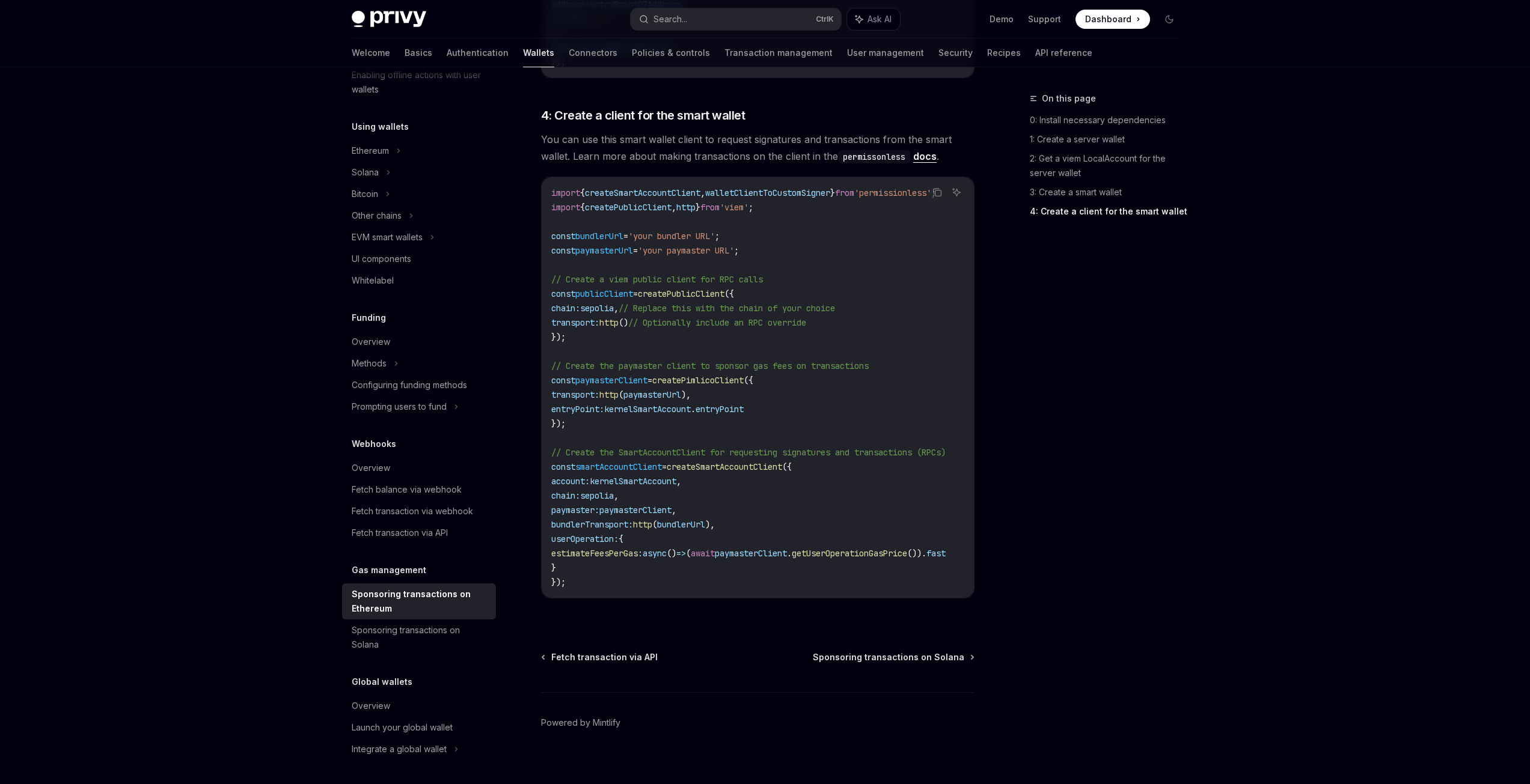
click at [1168, 544] on div "On this page 0: Install necessary dependencies 1: Create a server wallet 2: Get…" at bounding box center [1097, 437] width 183 height 693
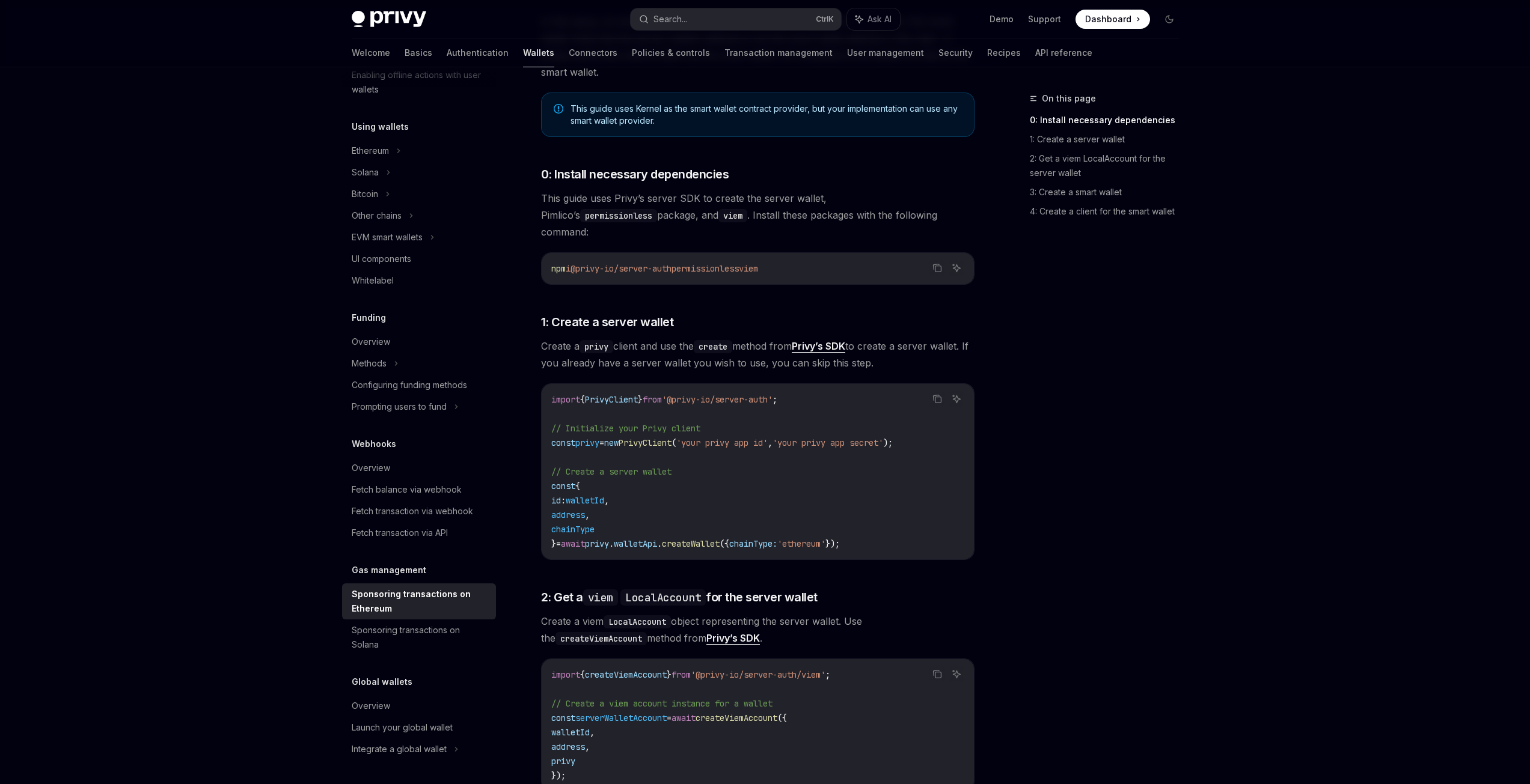
scroll to position [610, 0]
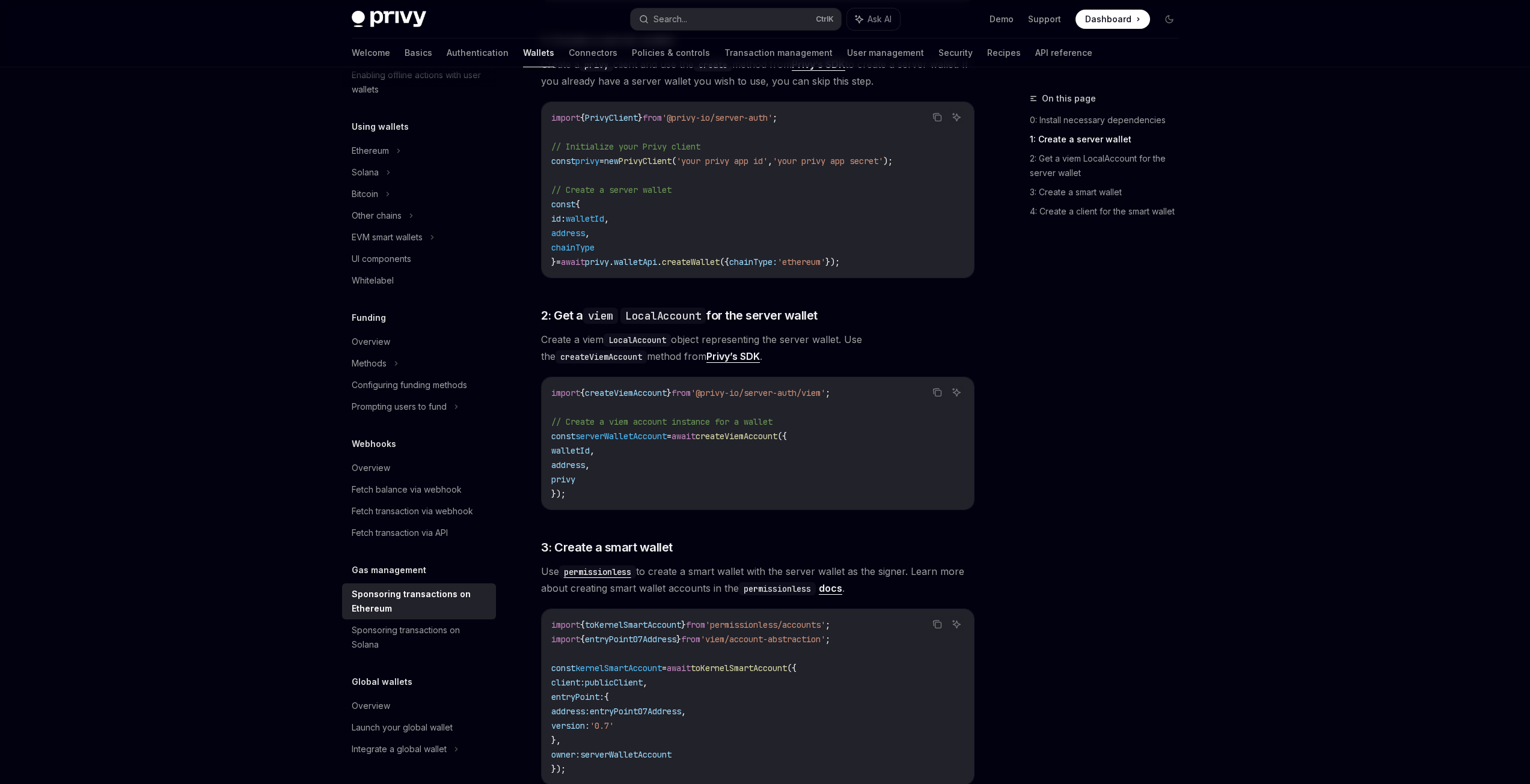
click at [620, 565] on code "permissionless" at bounding box center [597, 572] width 77 height 13
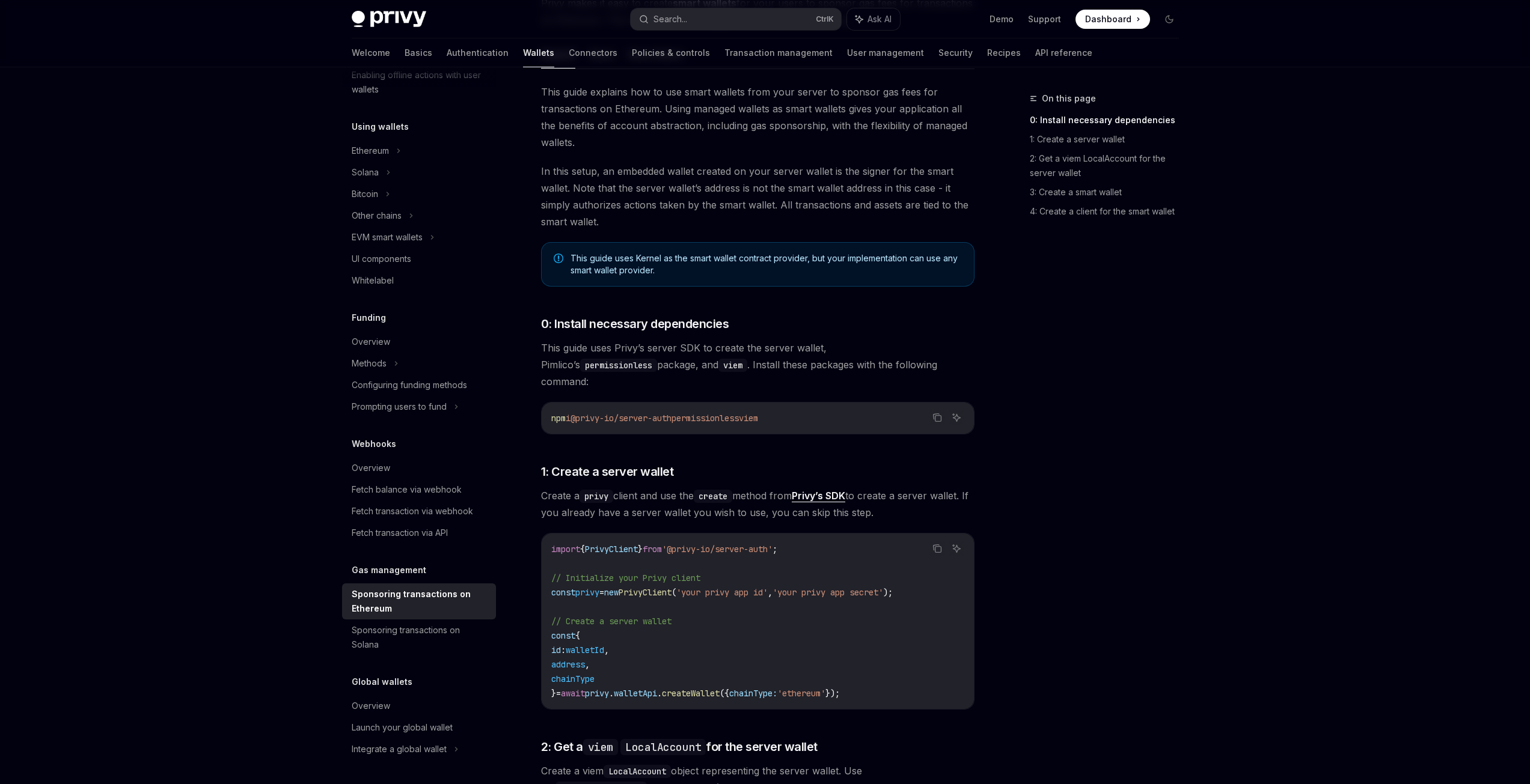
scroll to position [0, 0]
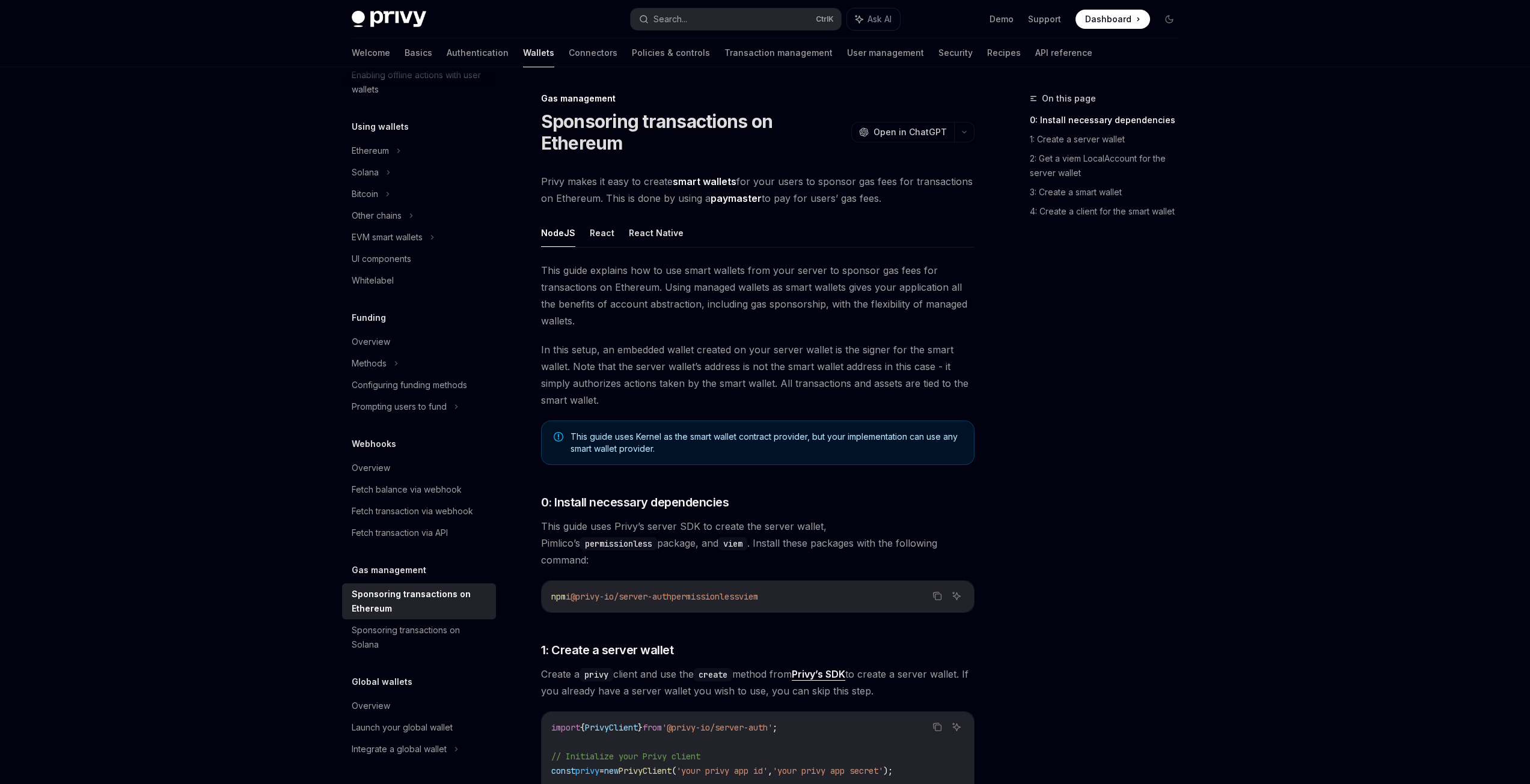
drag, startPoint x: 405, startPoint y: 558, endPoint x: 401, endPoint y: 569, distance: 11.7
click at [405, 558] on div "Overview Chain support Embedded wallets Create a wallet Get a wallet Update a w…" at bounding box center [419, 296] width 154 height 929
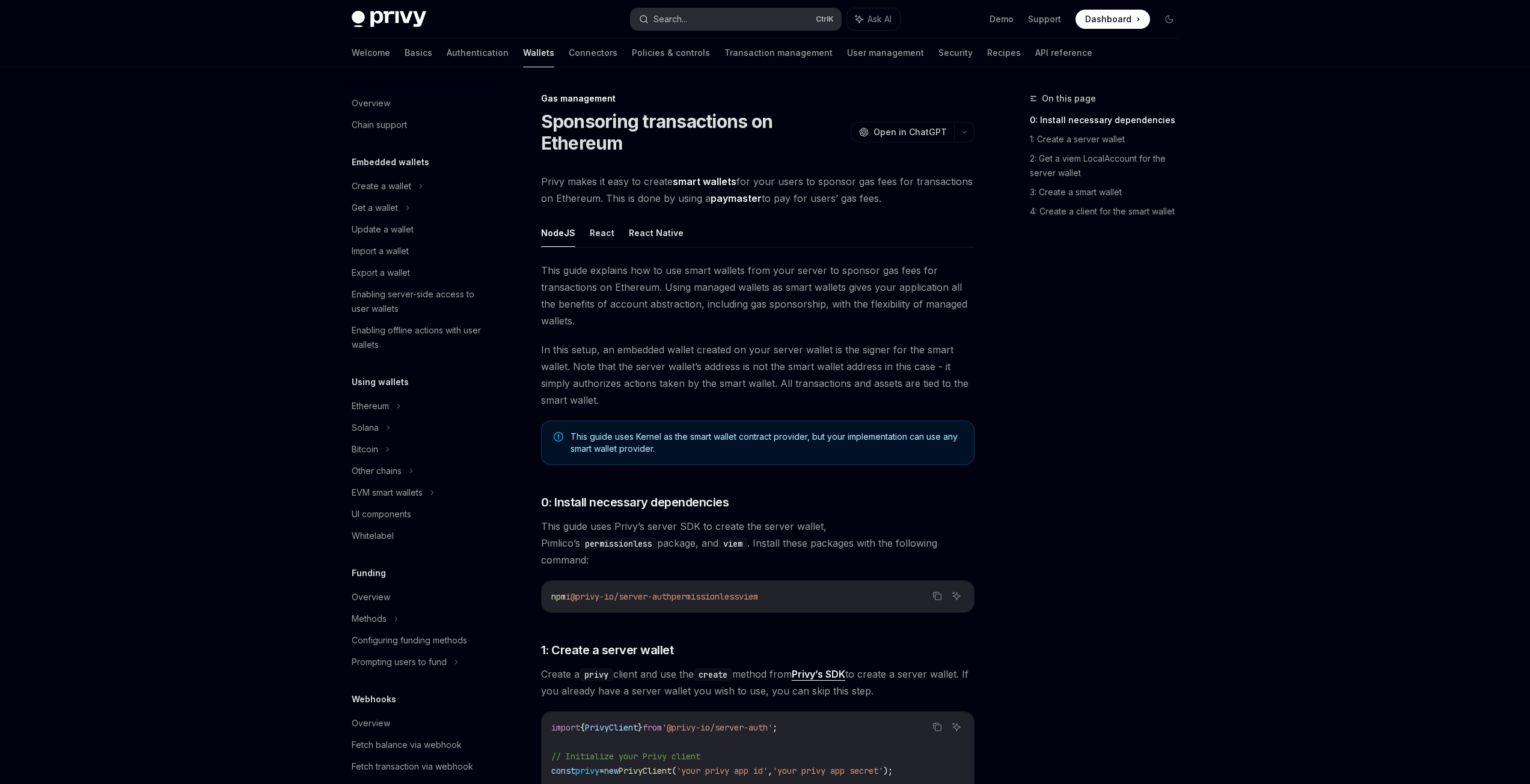
click at [668, 10] on button "Search... Ctrl K" at bounding box center [736, 19] width 210 height 22
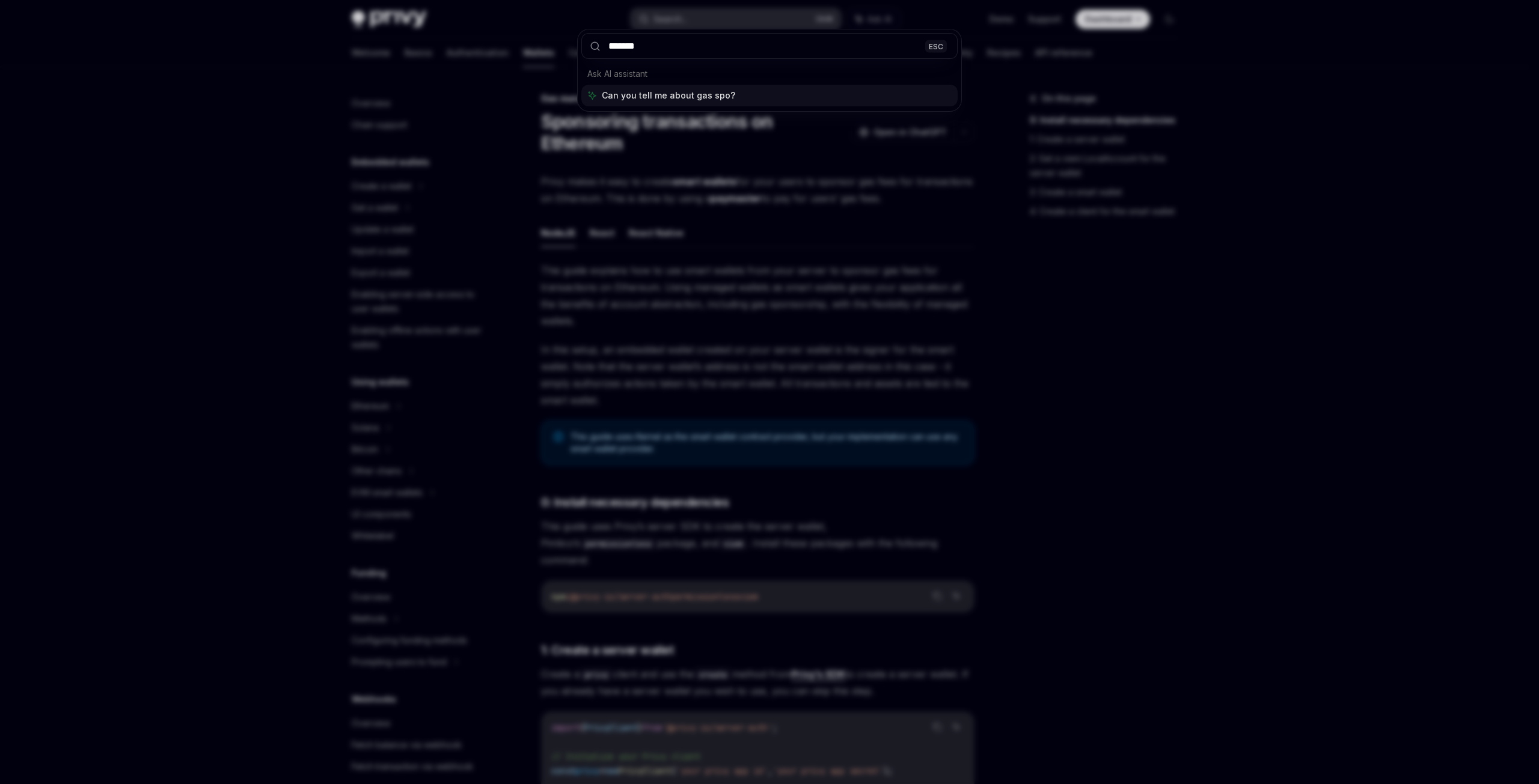
type input "********"
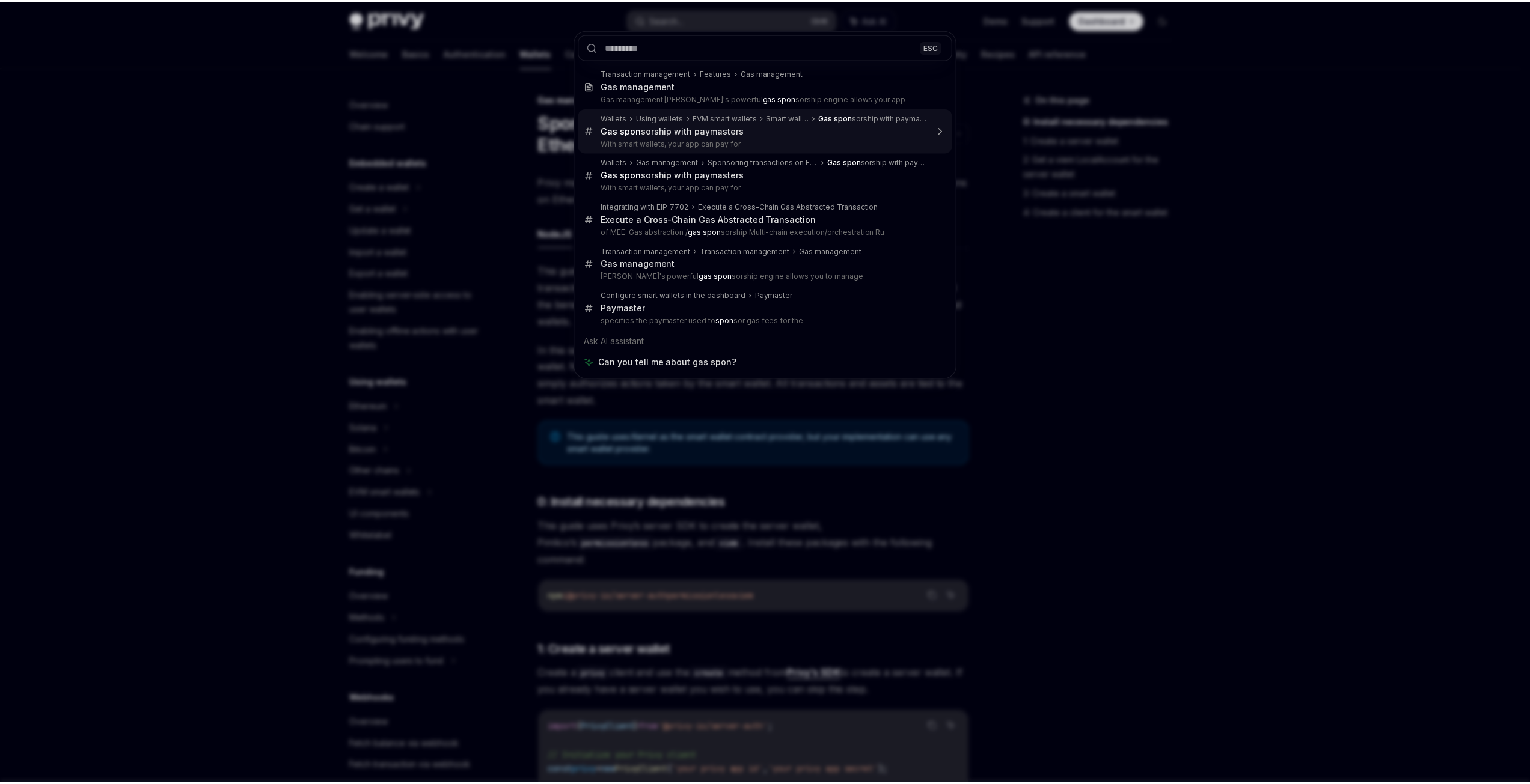
scroll to position [366, 0]
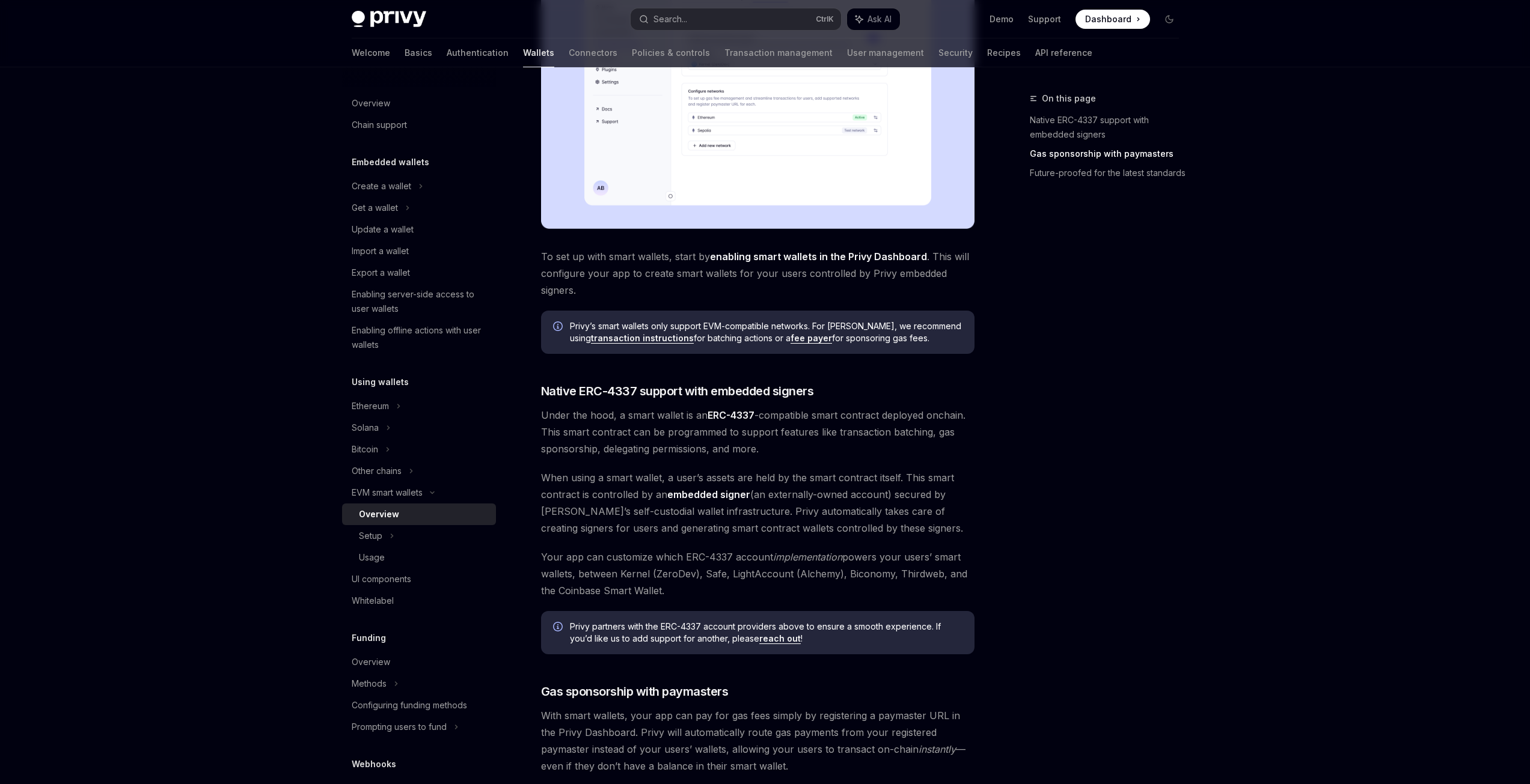
click at [1043, 454] on div "On this page Native ERC-4337 support with embedded signers Gas sponsorship with…" at bounding box center [1097, 437] width 183 height 693
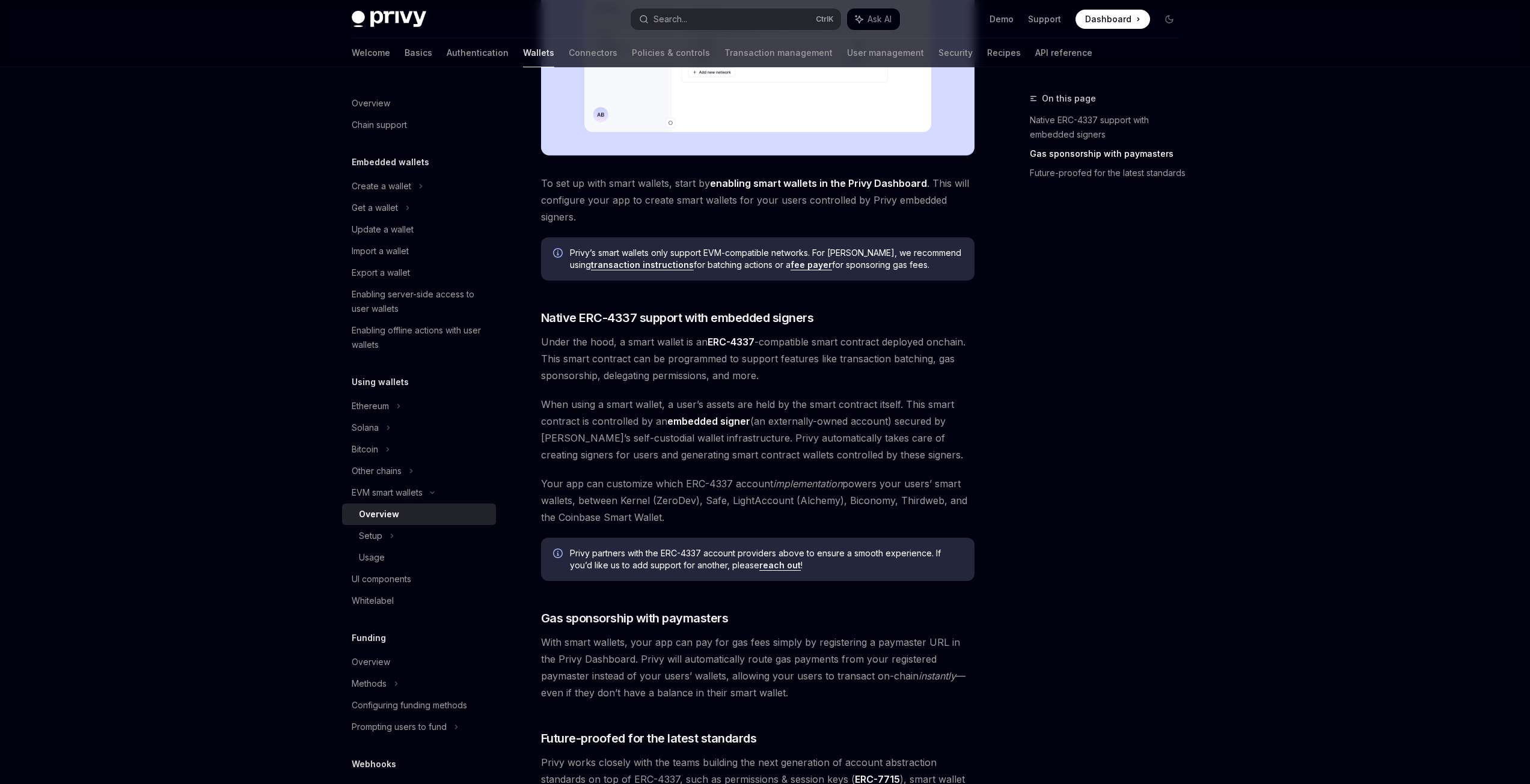
scroll to position [655, 0]
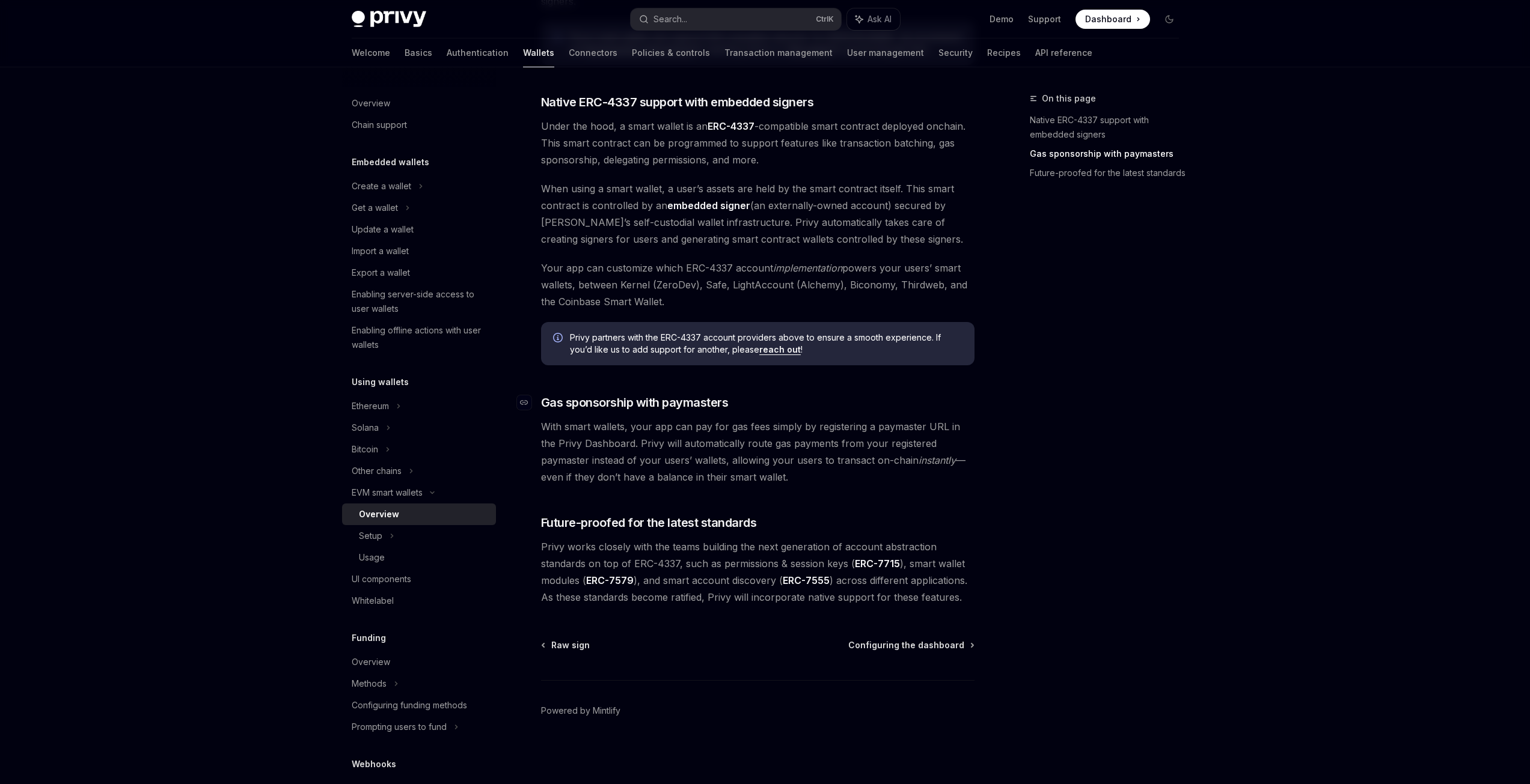
click at [549, 401] on span "Gas sponsorship with paymasters" at bounding box center [634, 403] width 187 height 17
click at [600, 422] on span "With smart wallets, your app can pay for gas fees simply by registering a payma…" at bounding box center [757, 452] width 433 height 68
drag, startPoint x: 544, startPoint y: 426, endPoint x: 795, endPoint y: 485, distance: 257.8
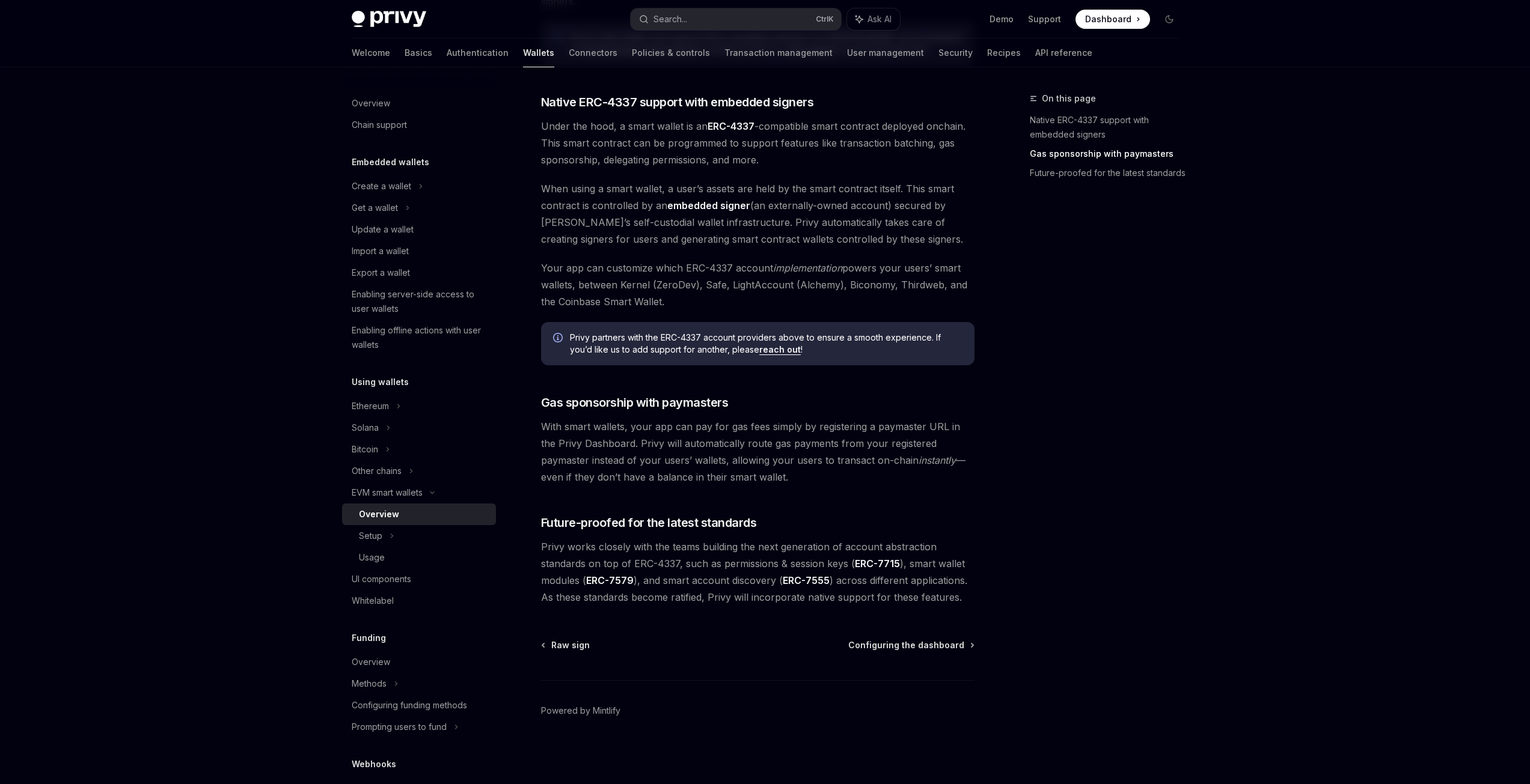
click at [795, 485] on span "With smart wallets, your app can pay for gas fees simply by registering a payma…" at bounding box center [757, 452] width 433 height 68
click at [744, 435] on span "With smart wallets, your app can pay for gas fees simply by registering a payma…" at bounding box center [757, 452] width 433 height 68
click at [686, 406] on span "Gas sponsorship with paymasters" at bounding box center [634, 403] width 187 height 17
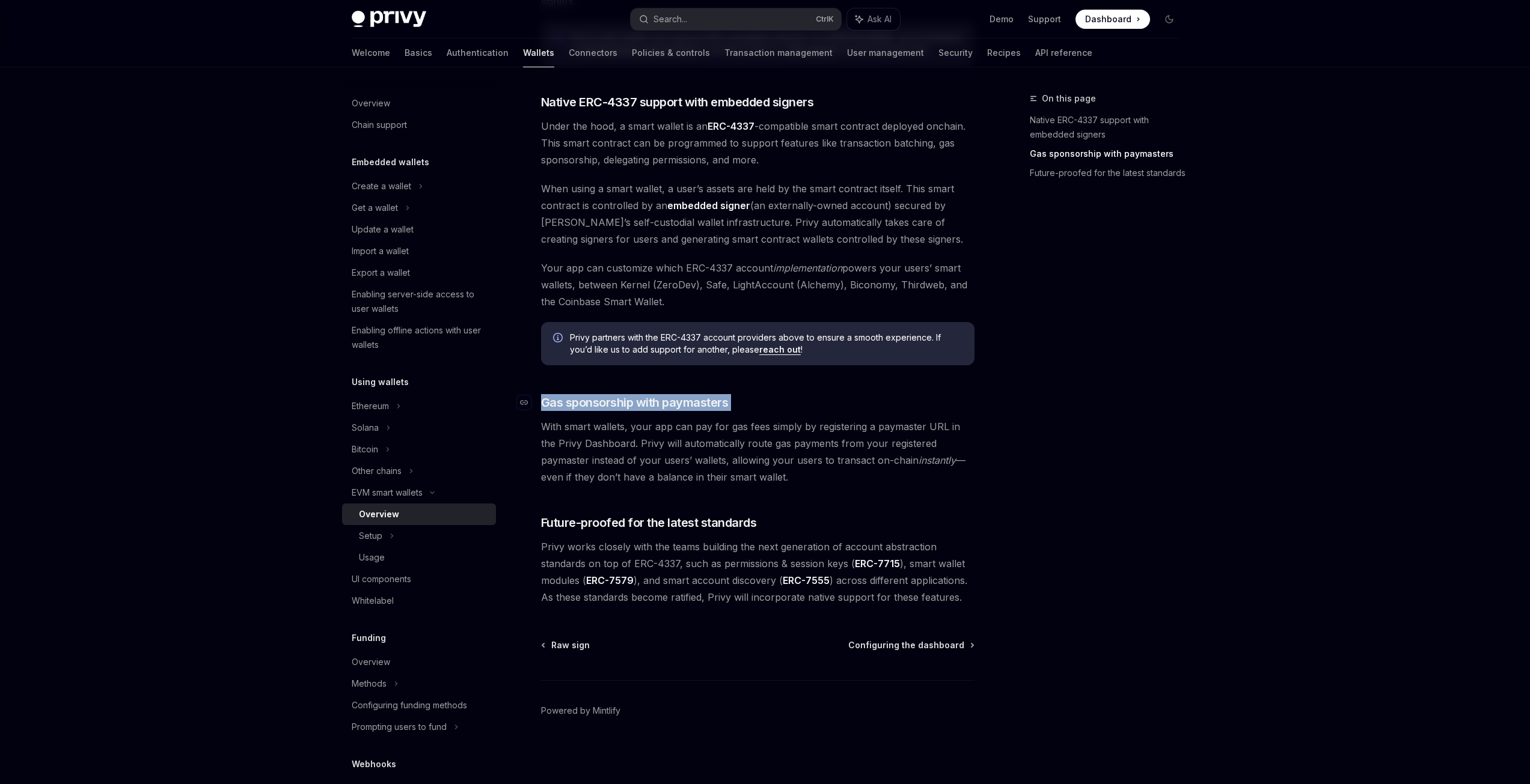
click at [686, 406] on span "Gas sponsorship with paymasters" at bounding box center [634, 403] width 187 height 17
click at [684, 443] on span "With smart wallets, your app can pay for gas fees simply by registering a payma…" at bounding box center [757, 452] width 433 height 68
click at [372, 539] on div "Setup" at bounding box center [370, 536] width 23 height 15
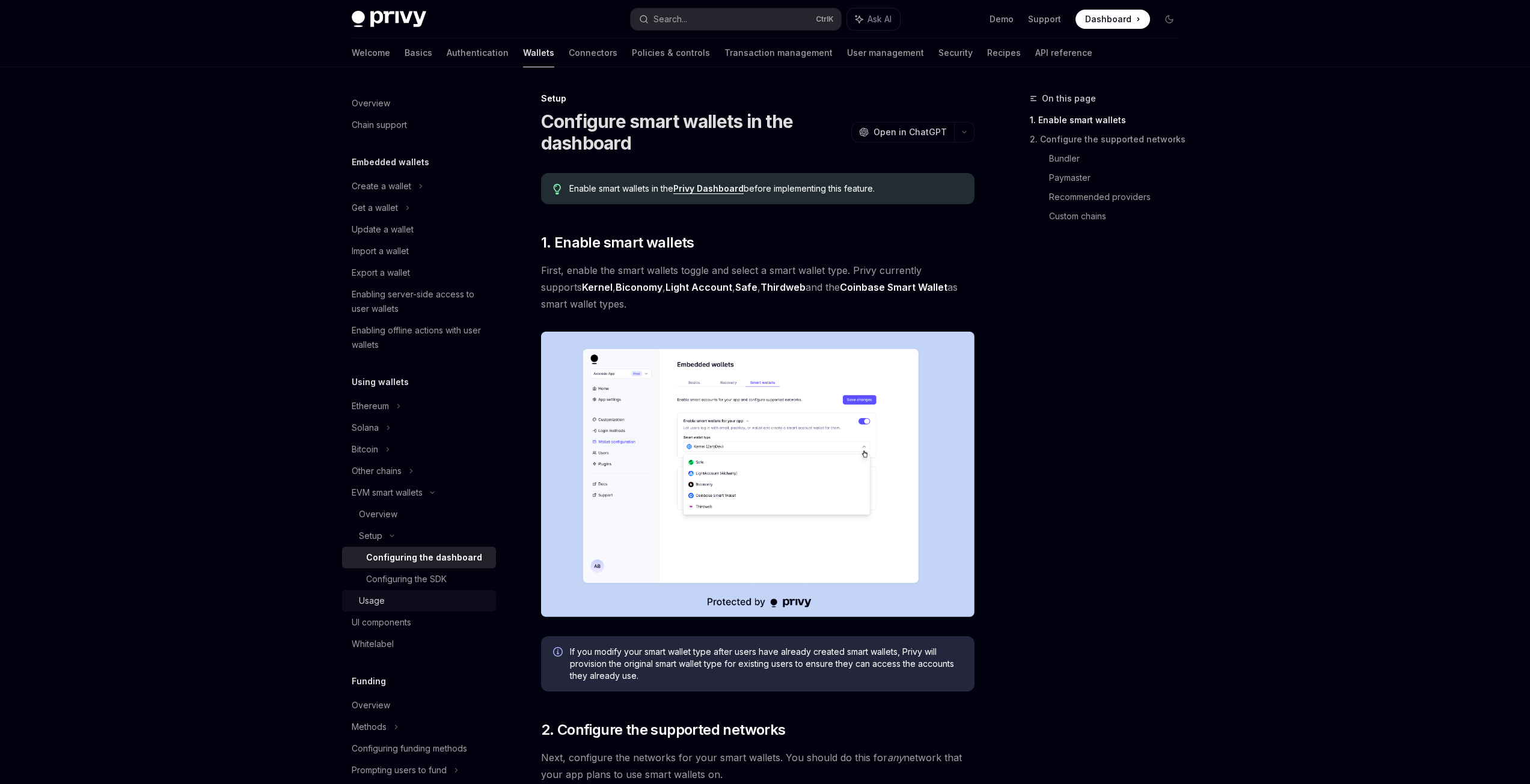
click at [390, 600] on div "Usage" at bounding box center [423, 600] width 130 height 15
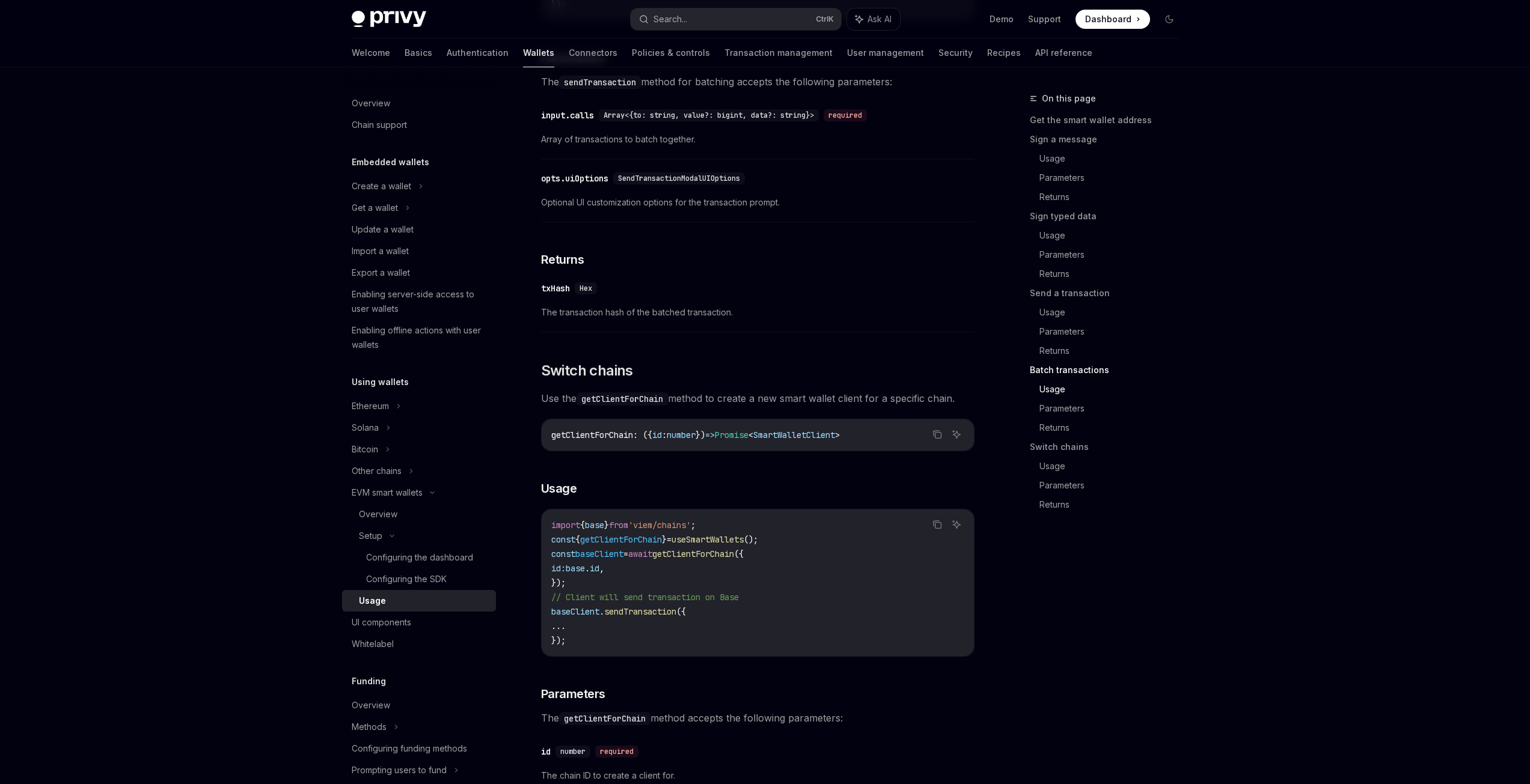
scroll to position [3426, 0]
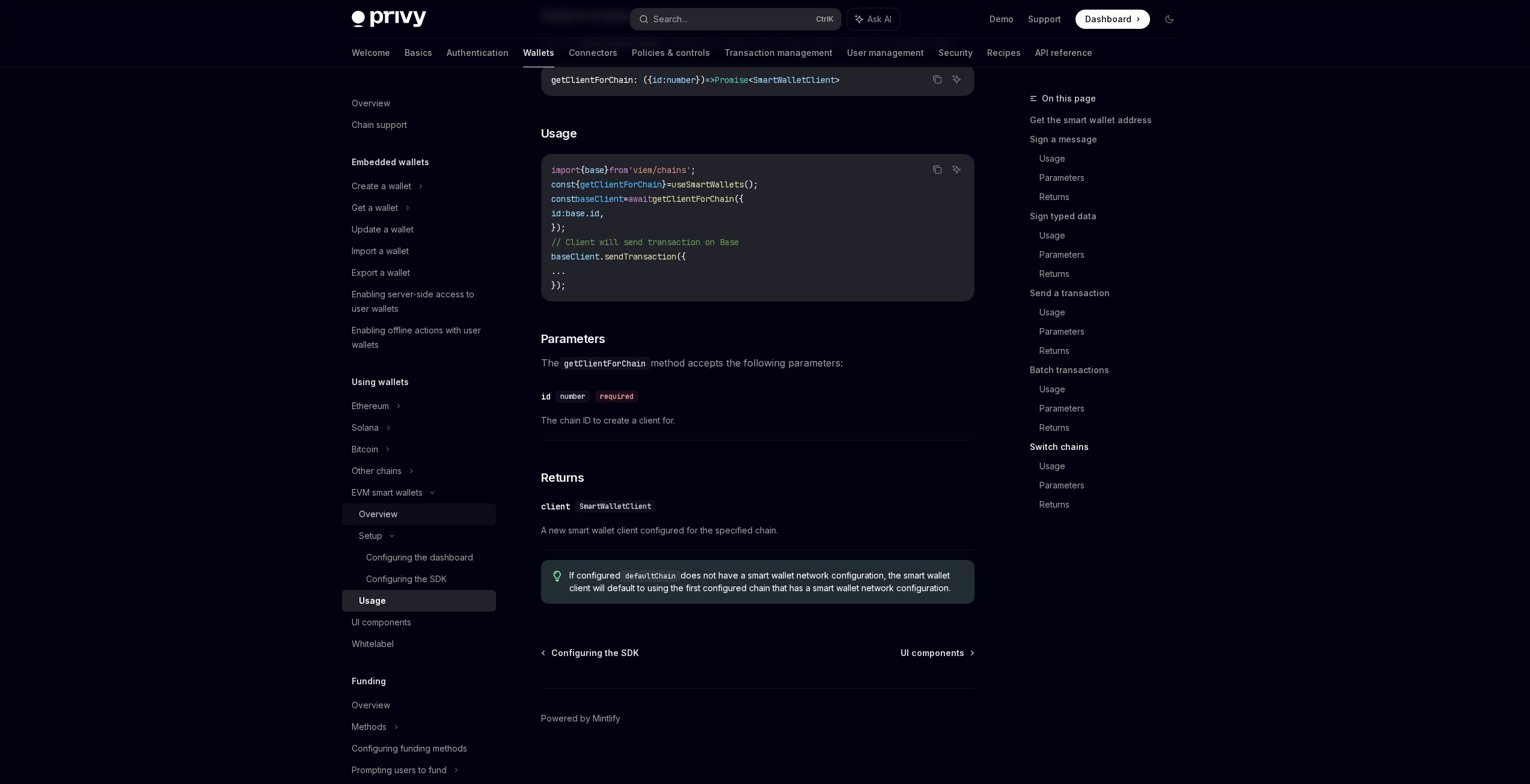
click at [409, 510] on div "Overview" at bounding box center [423, 514] width 130 height 15
type textarea "*"
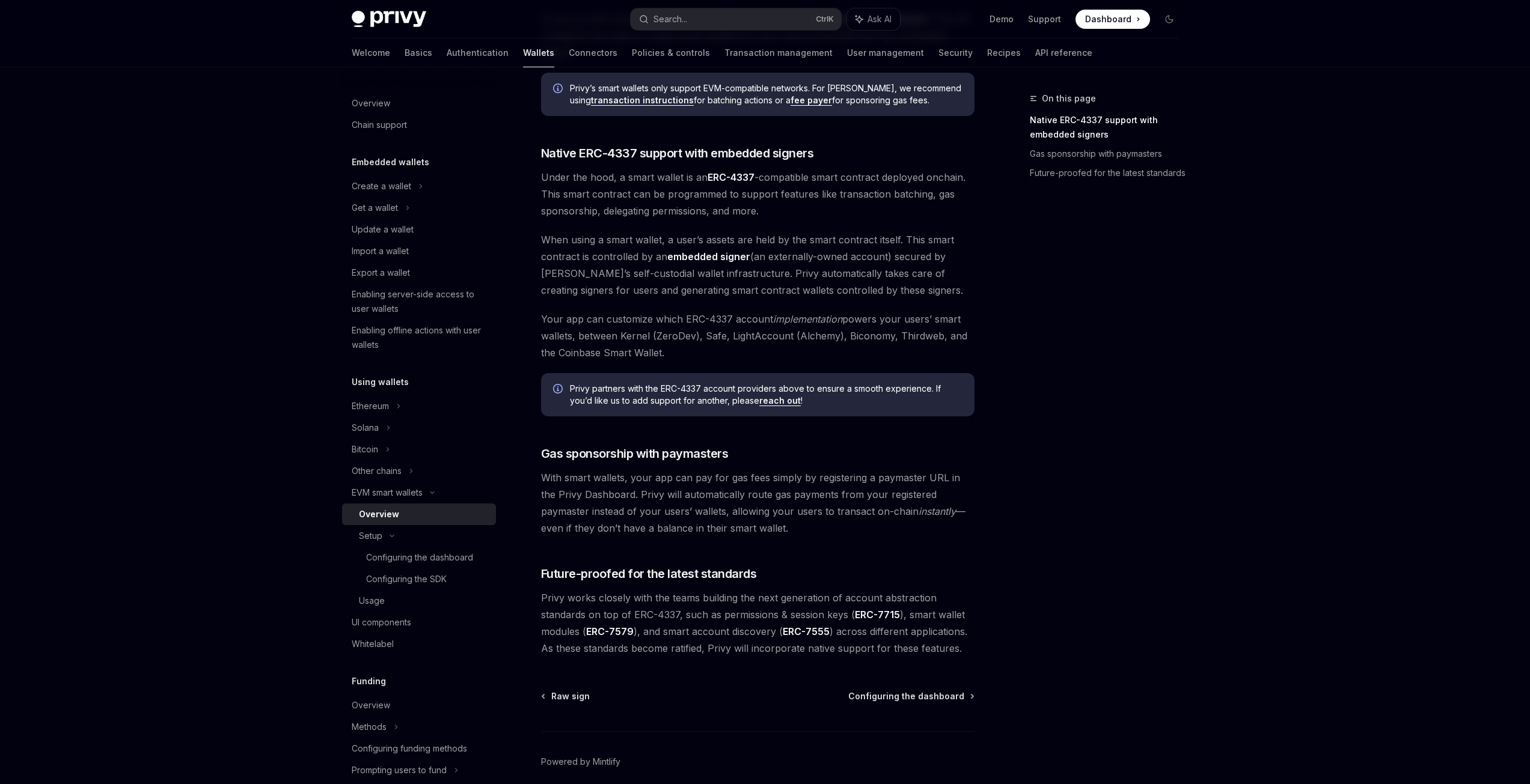
scroll to position [655, 0]
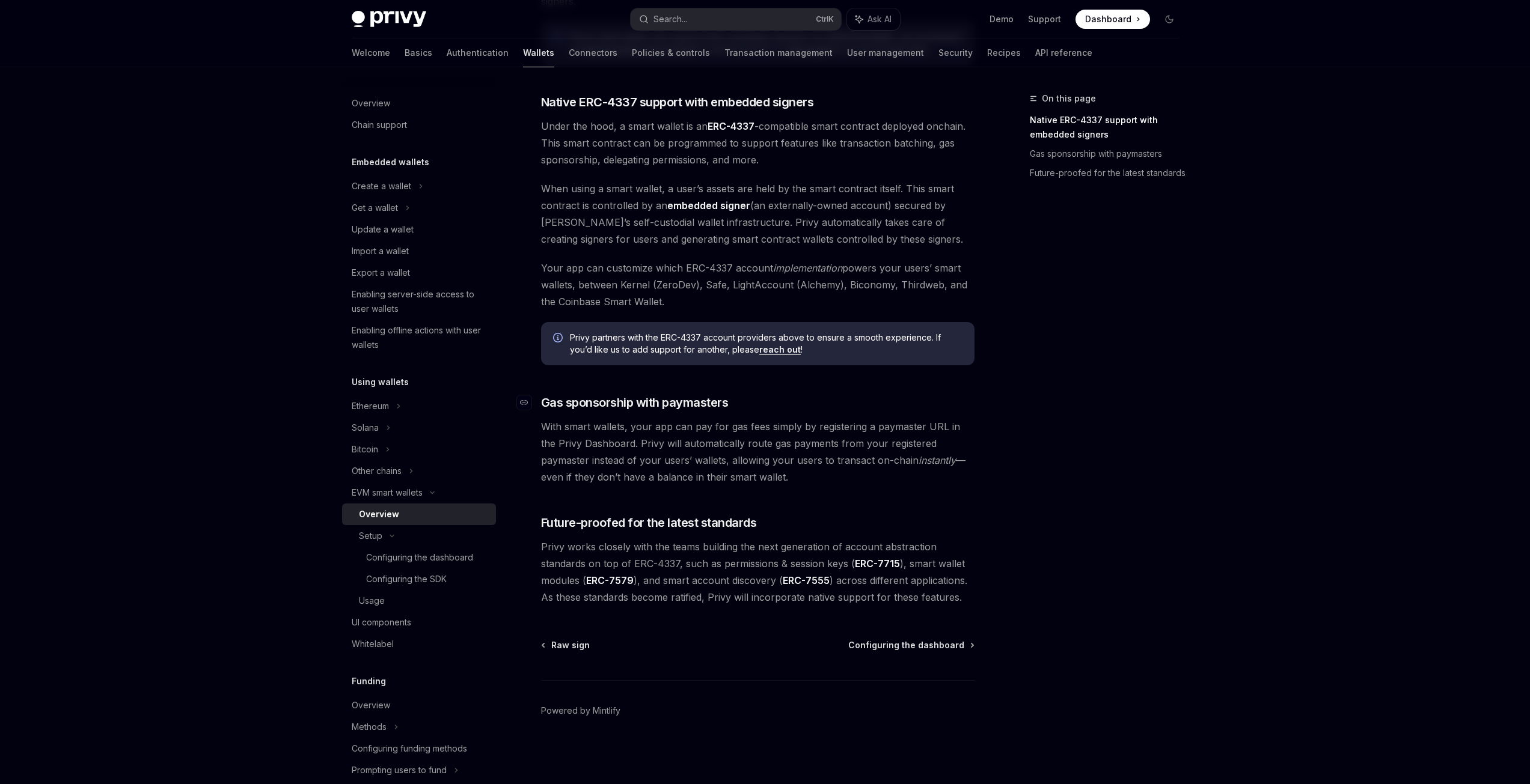
click at [570, 403] on span "Gas sponsorship with paymasters" at bounding box center [634, 403] width 187 height 17
click at [669, 30] on div "Privy Docs home page Search... Ctrl K Ask AI Demo Support Dashboard Dashboard S…" at bounding box center [765, 19] width 827 height 38
click at [676, 20] on div "Search..." at bounding box center [670, 19] width 33 height 15
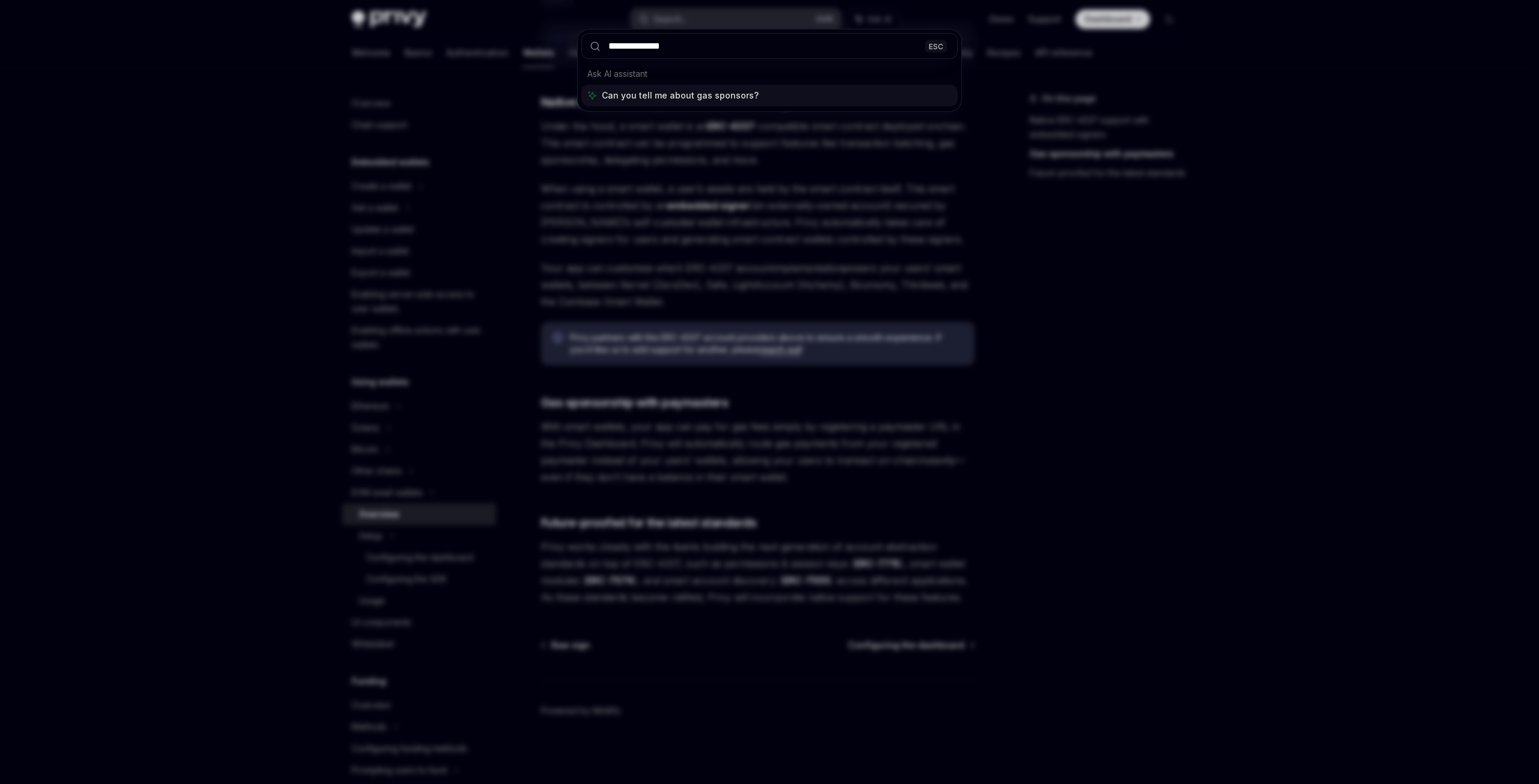
type input "**********"
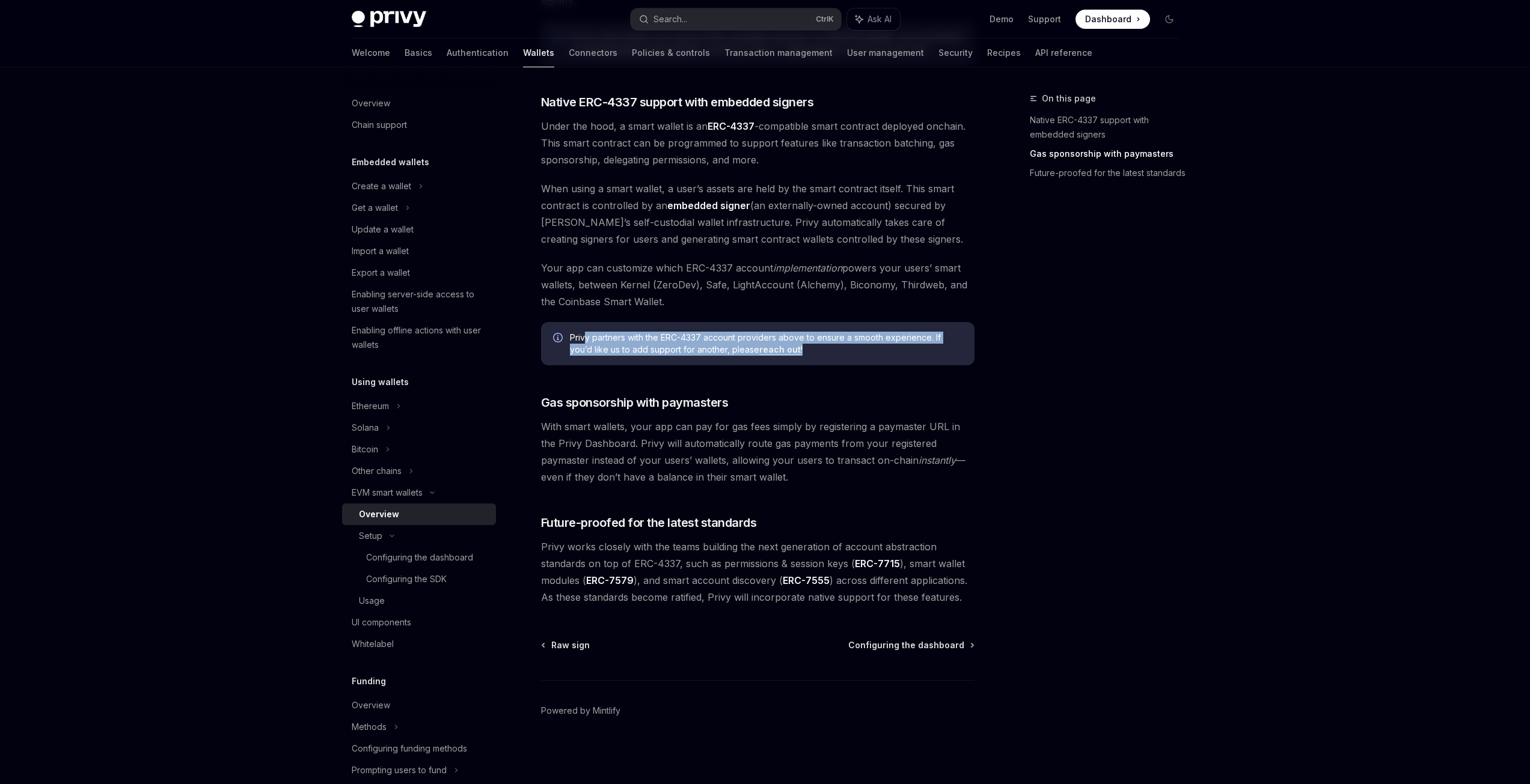
drag, startPoint x: 604, startPoint y: 334, endPoint x: 871, endPoint y: 345, distance: 267.2
click at [871, 345] on span "Privy partners with the ERC-4337 account providers above to ensure a smooth exp…" at bounding box center [766, 344] width 393 height 24
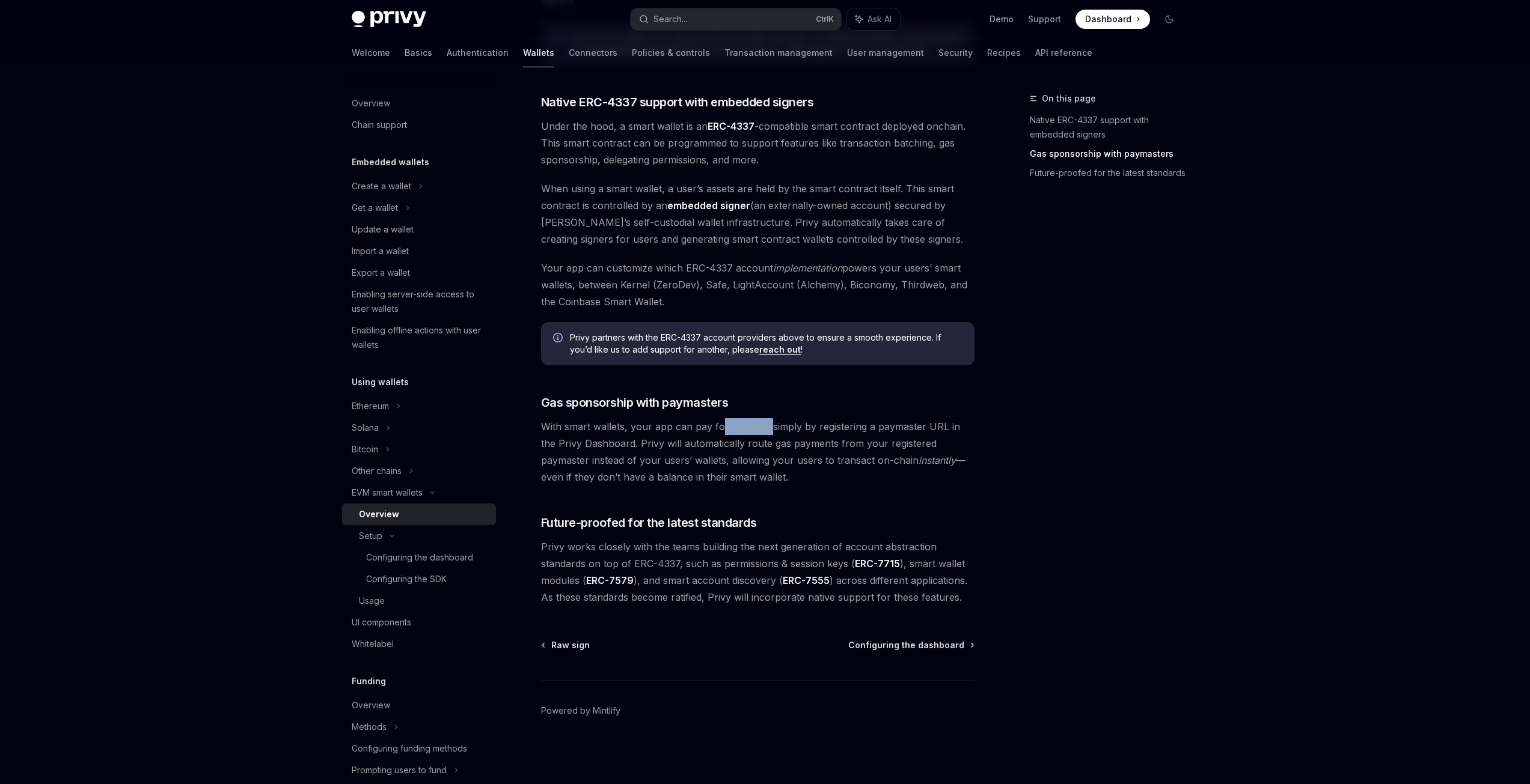
drag, startPoint x: 718, startPoint y: 429, endPoint x: 902, endPoint y: 425, distance: 184.0
click at [833, 427] on span "With smart wallets, your app can pay for gas fees simply by registering a payma…" at bounding box center [757, 452] width 433 height 68
click at [915, 425] on span "With smart wallets, your app can pay for gas fees simply by registering a payma…" at bounding box center [757, 452] width 433 height 68
drag, startPoint x: 758, startPoint y: 450, endPoint x: 818, endPoint y: 450, distance: 60.0
click at [804, 450] on span "With smart wallets, your app can pay for gas fees simply by registering a payma…" at bounding box center [757, 452] width 433 height 68
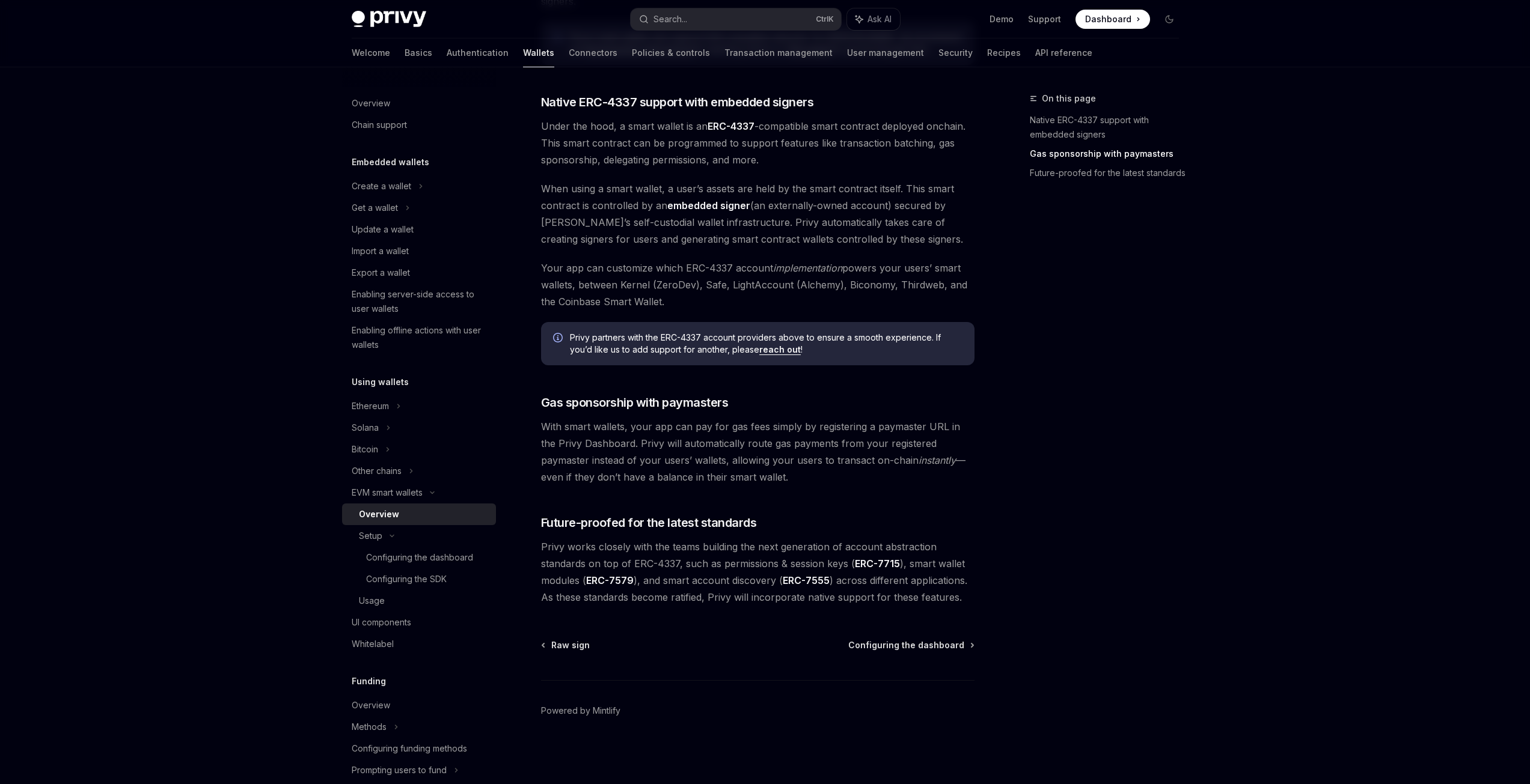
click at [820, 450] on span "With smart wallets, your app can pay for gas fees simply by registering a payma…" at bounding box center [757, 452] width 433 height 68
click at [670, 15] on div "Search..." at bounding box center [670, 19] width 33 height 15
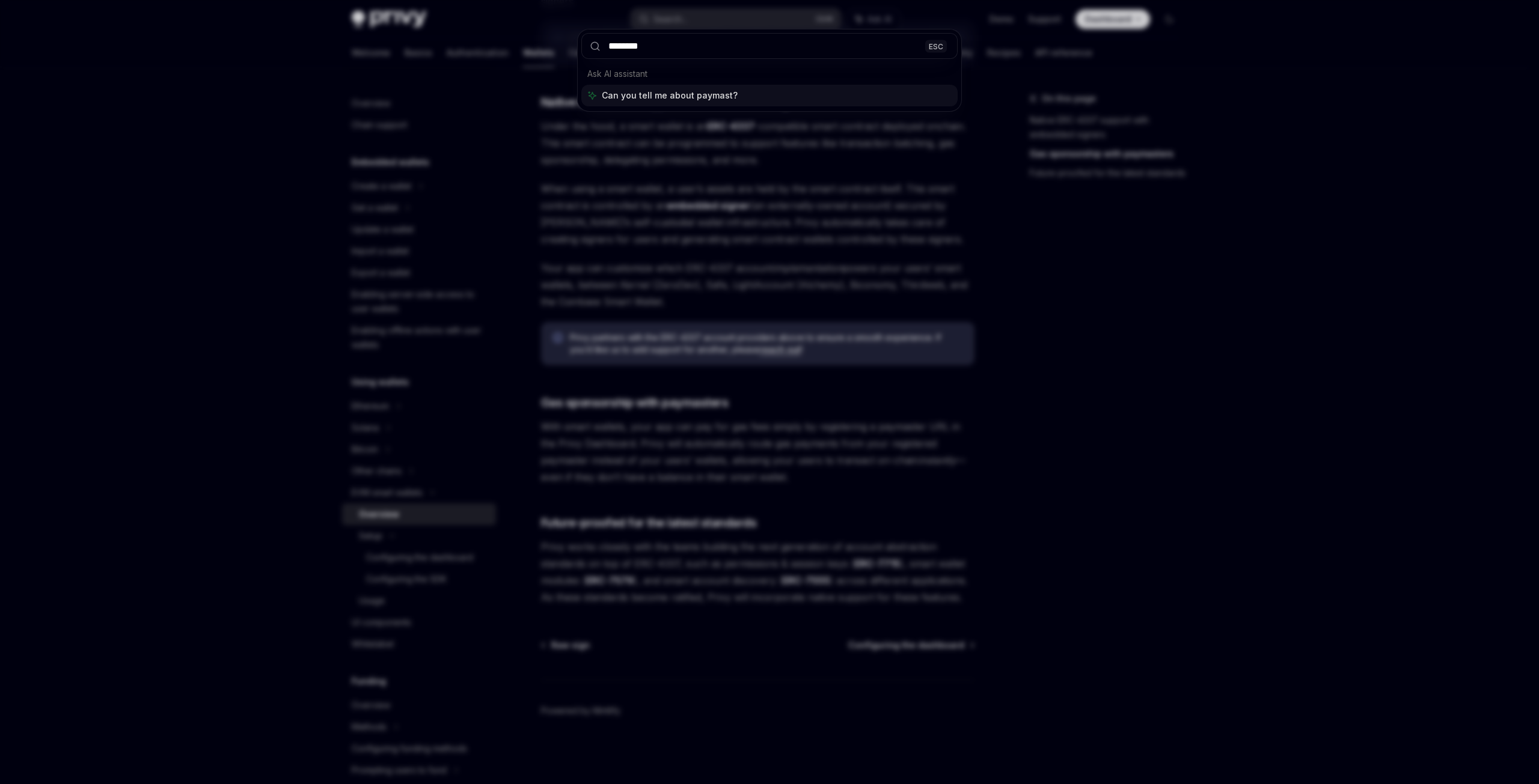
type input "*********"
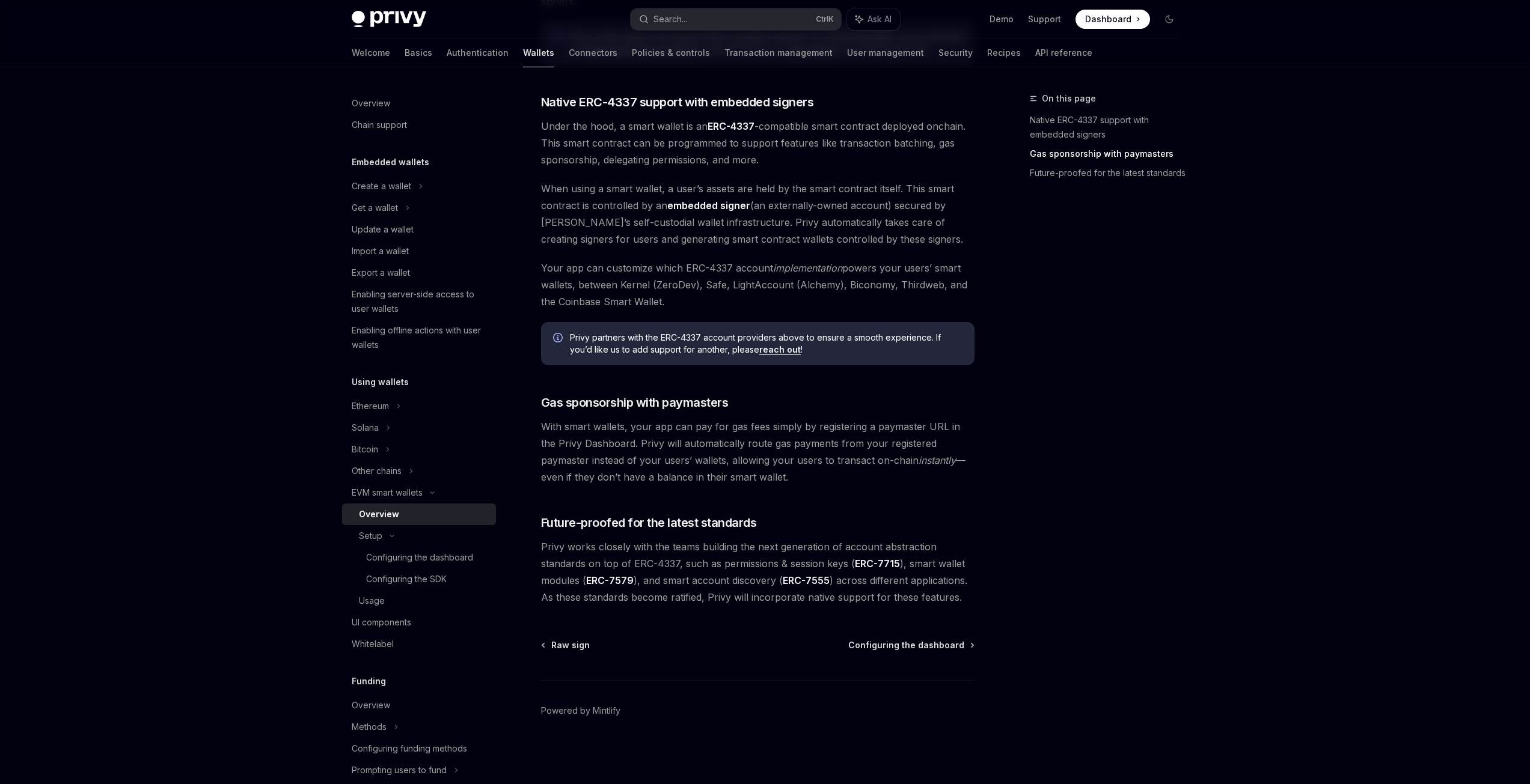
type textarea "*"
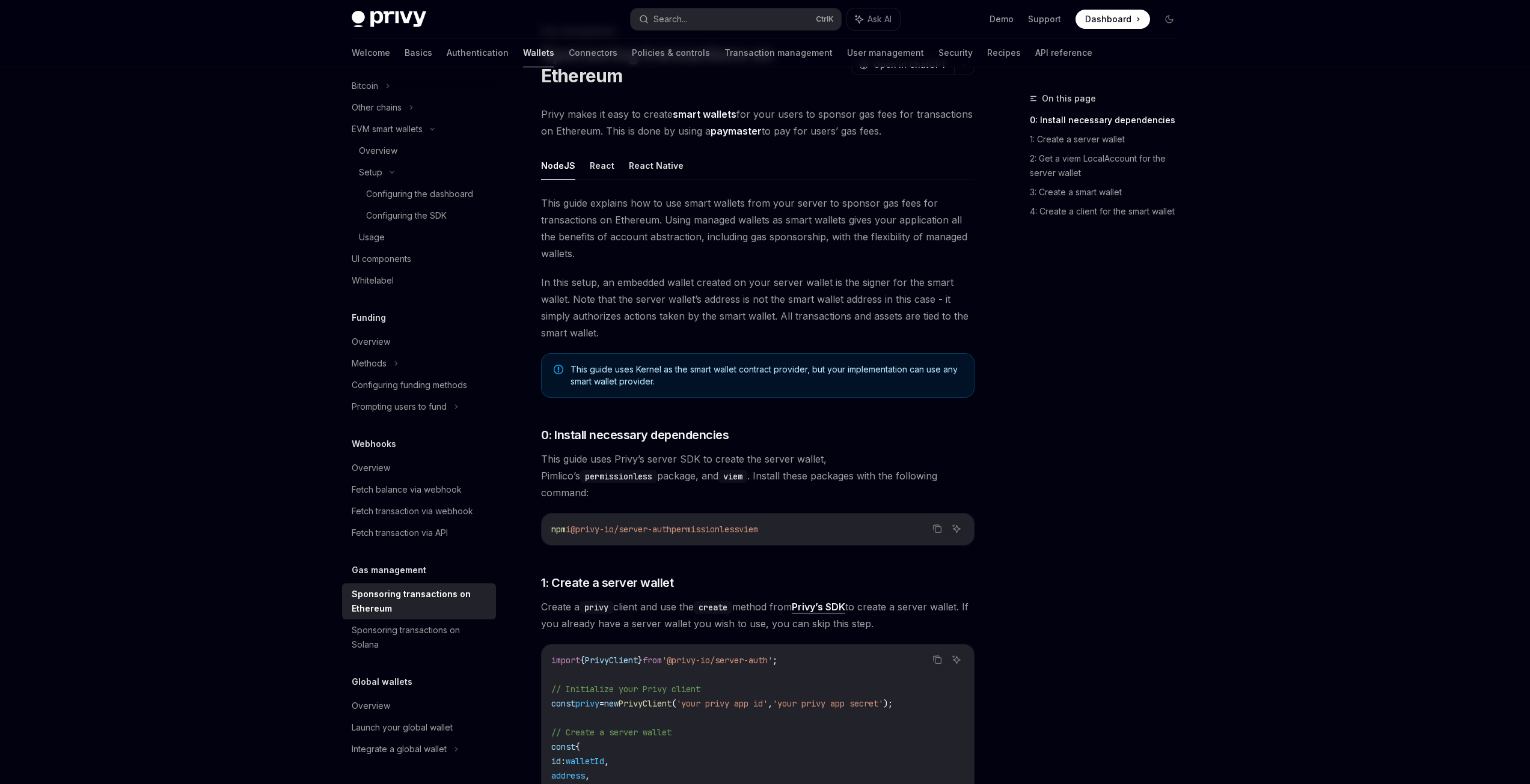
drag, startPoint x: 839, startPoint y: 123, endPoint x: 901, endPoint y: 129, distance: 62.3
click at [868, 124] on span "Privy makes it easy to create smart wallets for your users to sponsor gas fees …" at bounding box center [757, 122] width 433 height 33
click at [901, 129] on span "Privy makes it easy to create smart wallets for your users to sponsor gas fees …" at bounding box center [757, 122] width 433 height 33
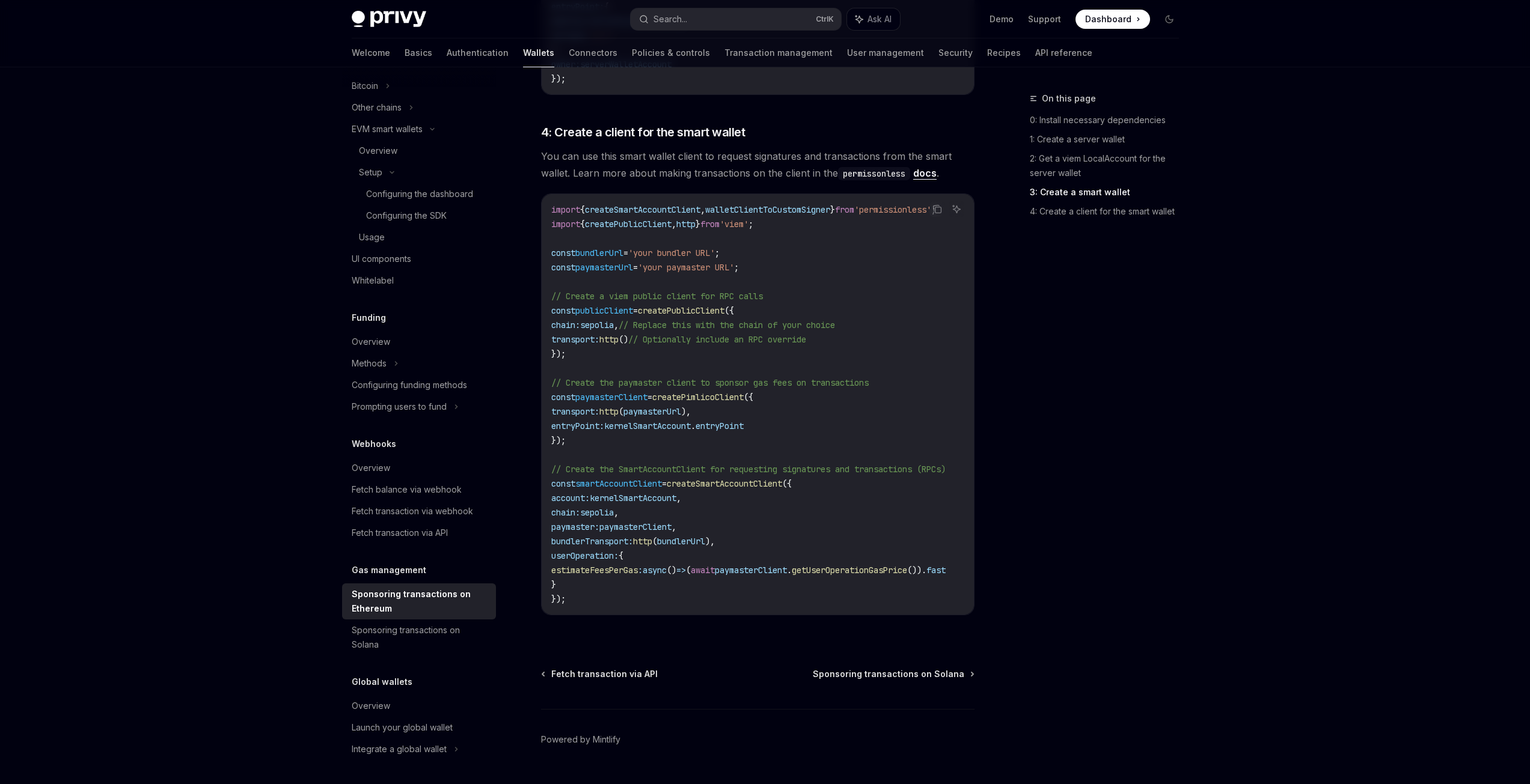
scroll to position [1318, 0]
